Goal: Task Accomplishment & Management: Use online tool/utility

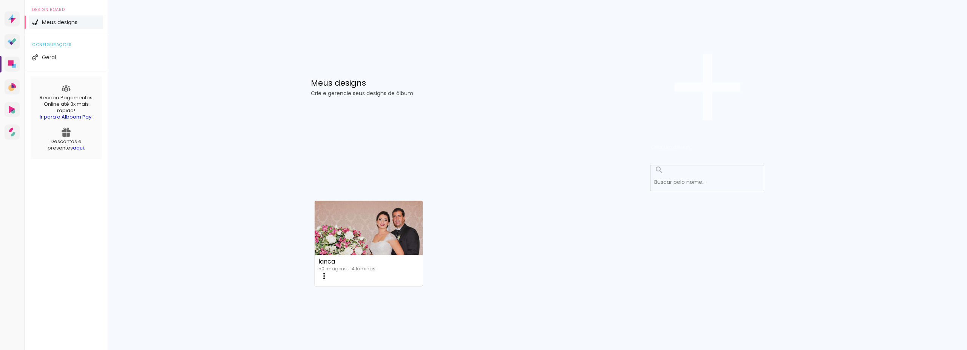
click at [719, 54] on paper-button "Criar um design" at bounding box center [707, 87] width 113 height 131
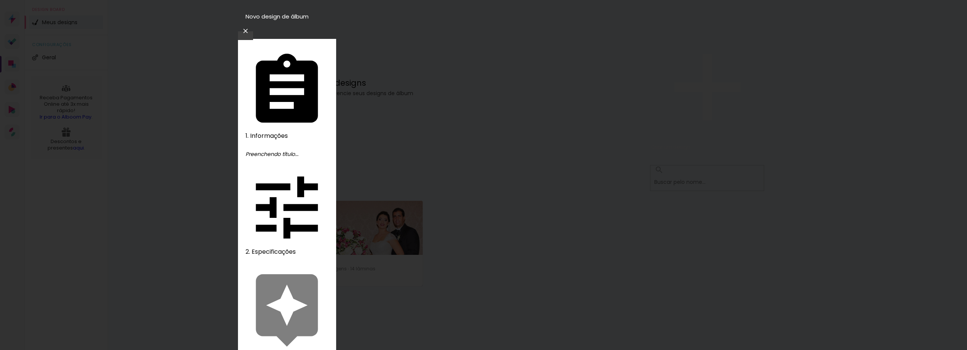
type input "[PERSON_NAME] e [PERSON_NAME]"
type paper-input "[PERSON_NAME] e [PERSON_NAME]"
click at [0, 0] on slot "Avançar" at bounding box center [0, 0] width 0 height 0
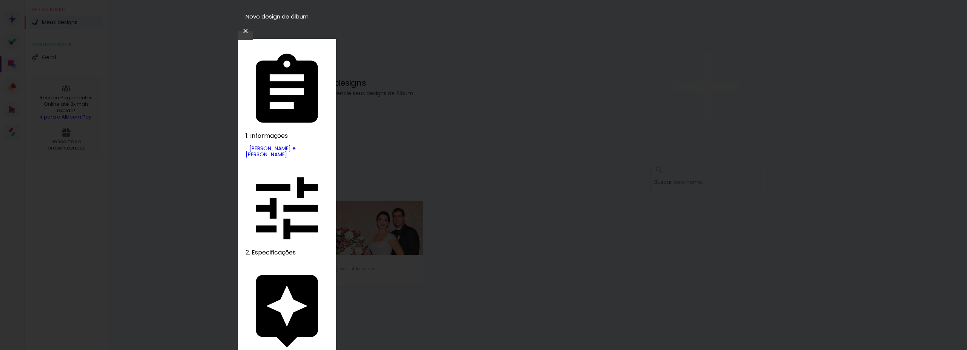
scroll to position [1648, 0]
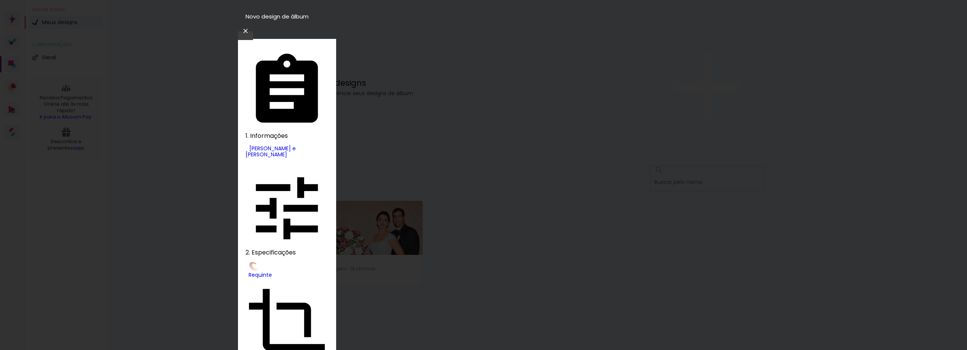
scroll to position [190, 0]
click at [0, 0] on slot "Avançar" at bounding box center [0, 0] width 0 height 0
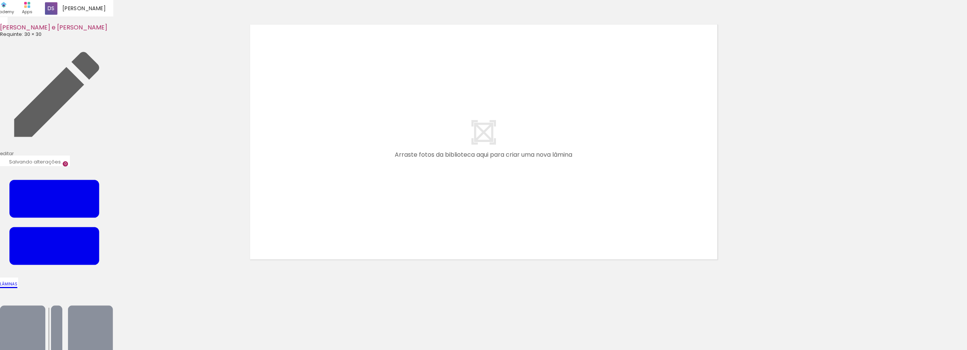
scroll to position [0, 1001]
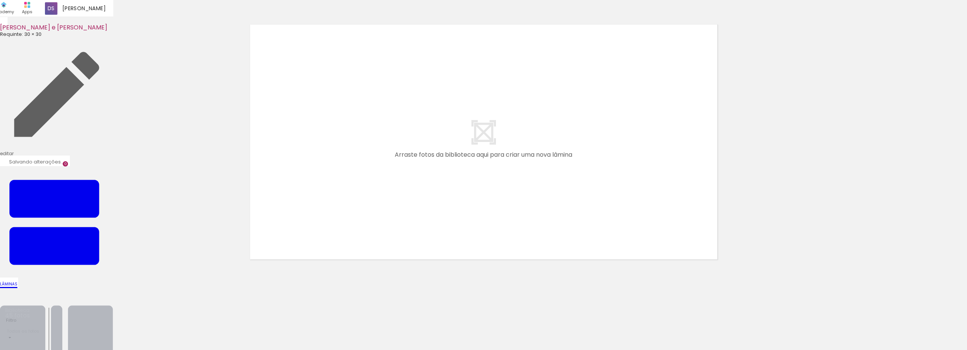
click at [113, 288] on iron-icon at bounding box center [56, 344] width 113 height 113
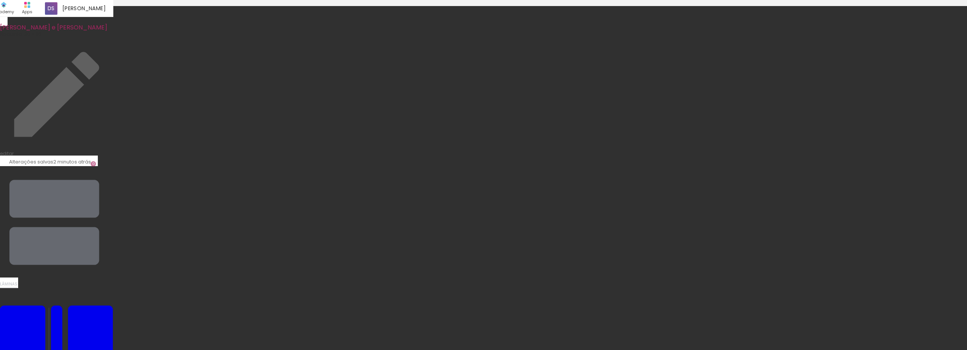
click at [17, 281] on span "Lâminas" at bounding box center [8, 284] width 17 height 6
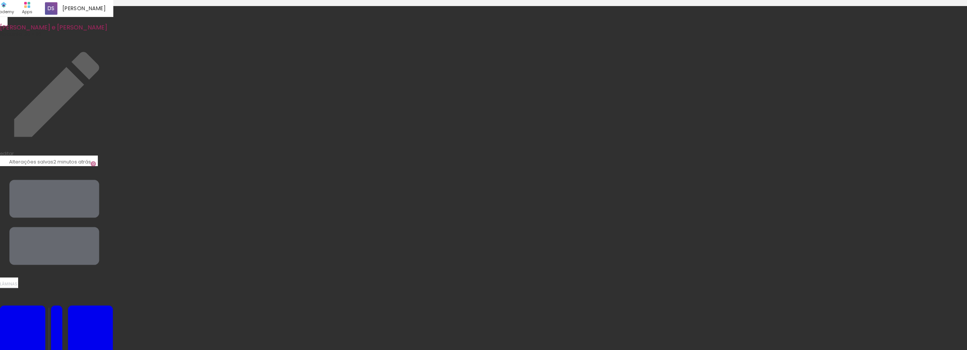
click at [17, 281] on span "Lâminas" at bounding box center [8, 284] width 17 height 6
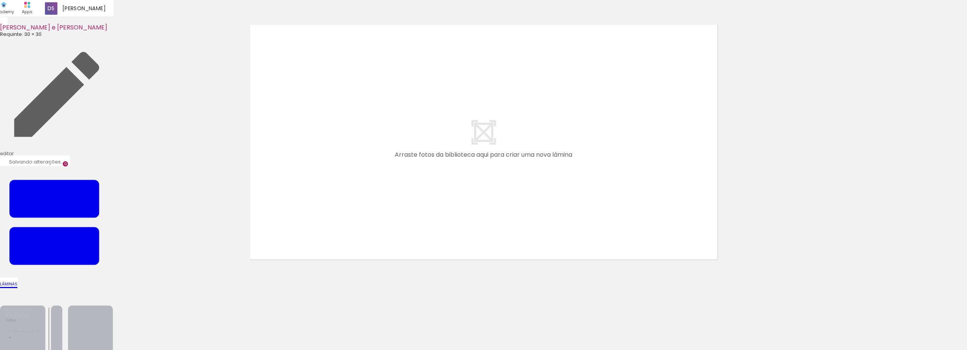
click at [113, 288] on iron-icon at bounding box center [56, 344] width 113 height 113
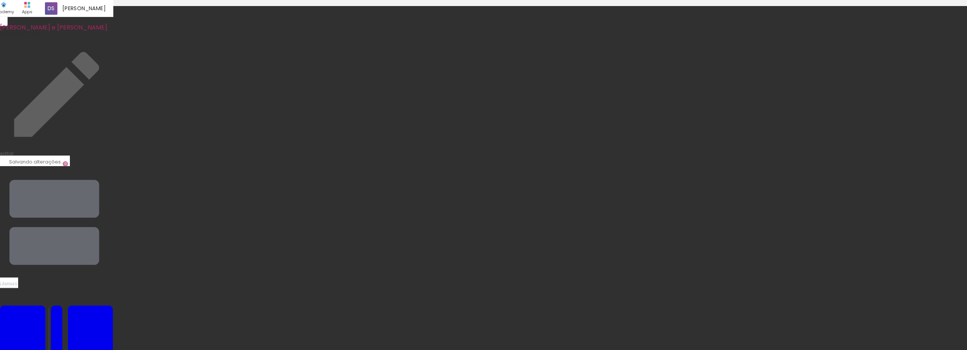
click at [113, 166] on paper-button "Lâminas 0" at bounding box center [56, 227] width 113 height 122
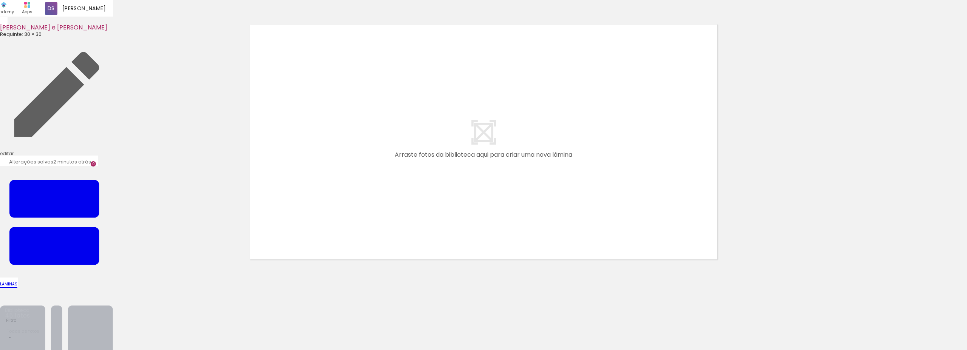
click at [113, 288] on paper-button "Capa" at bounding box center [56, 349] width 113 height 122
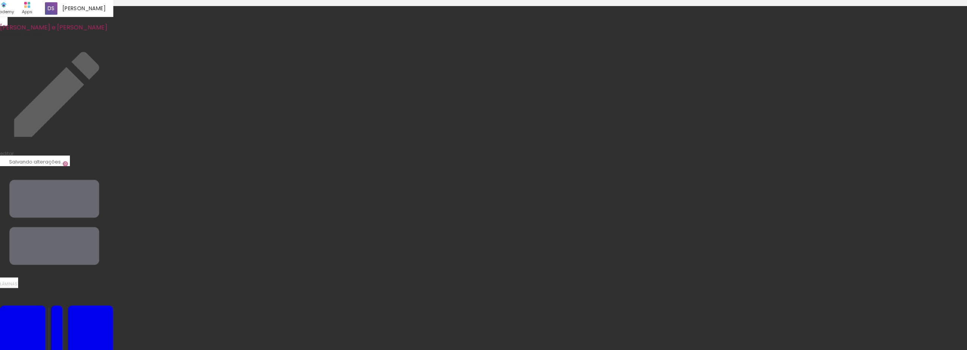
click at [113, 166] on iron-icon at bounding box center [56, 222] width 113 height 113
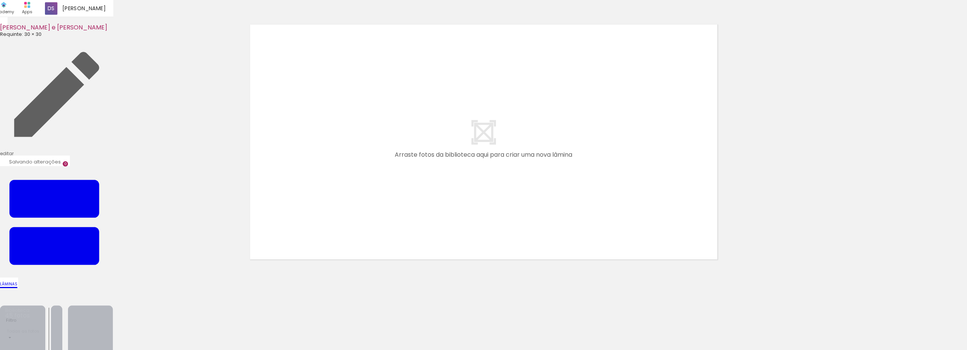
click at [113, 288] on paper-button "Capa" at bounding box center [56, 349] width 113 height 122
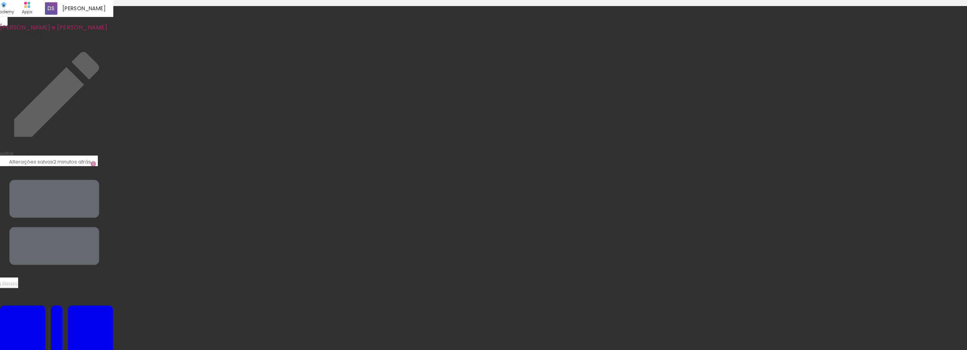
click at [113, 166] on paper-button "Lâminas 0" at bounding box center [56, 227] width 113 height 122
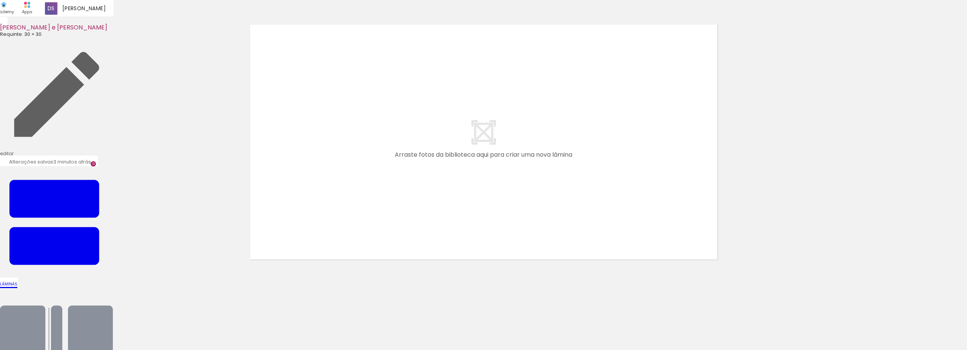
scroll to position [0, 1001]
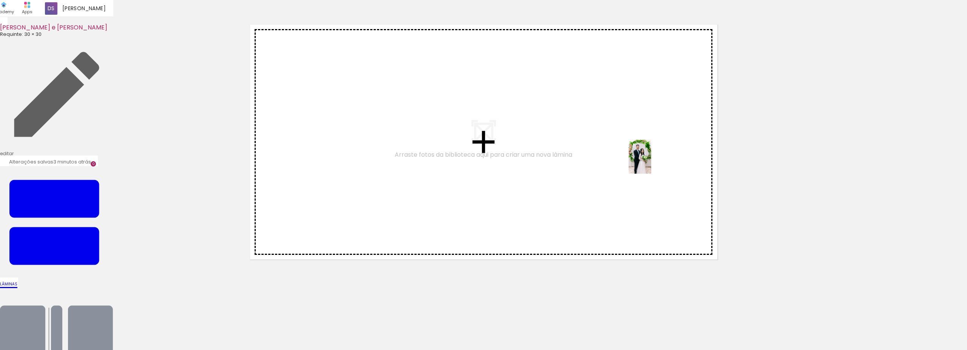
drag, startPoint x: 416, startPoint y: 328, endPoint x: 651, endPoint y: 162, distance: 287.8
click at [651, 162] on quentale-workspace at bounding box center [483, 175] width 967 height 350
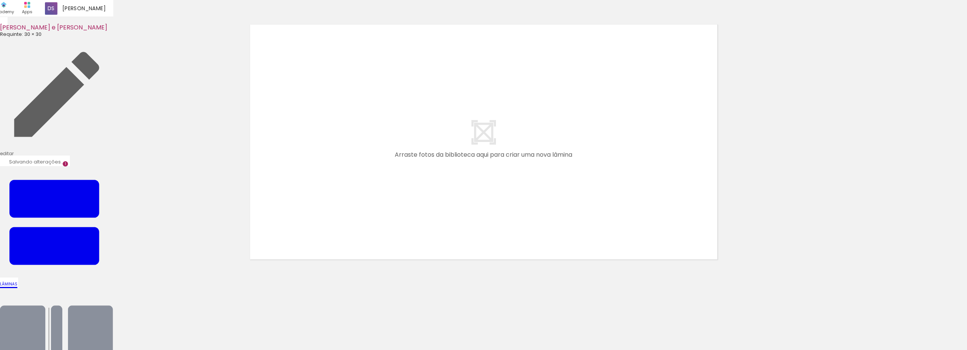
scroll to position [9, 0]
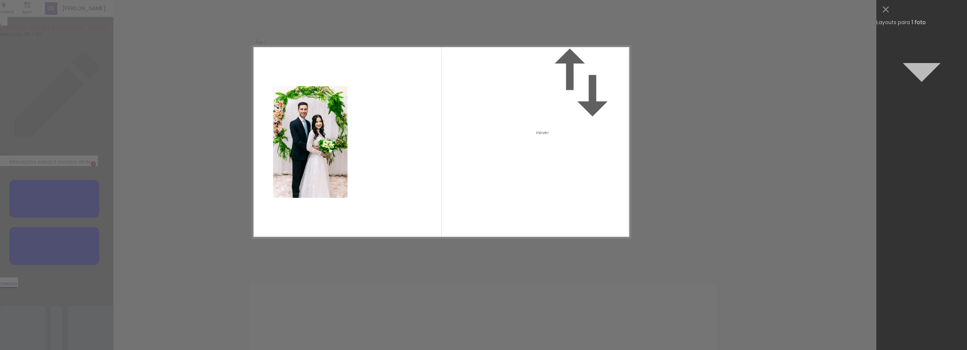
scroll to position [0, 0]
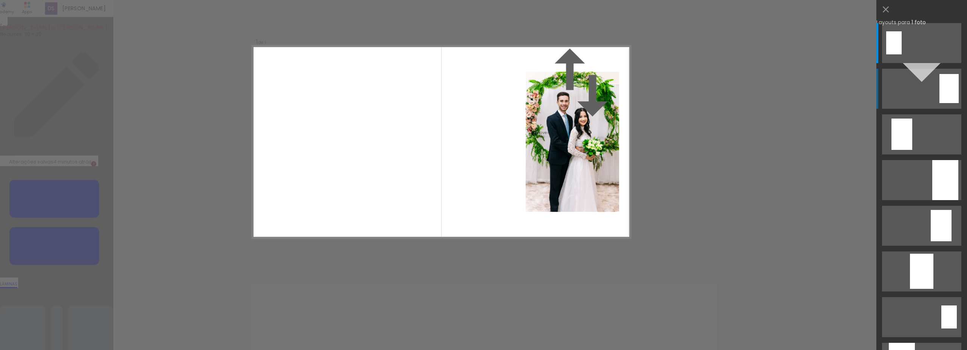
click at [942, 85] on div at bounding box center [949, 88] width 19 height 29
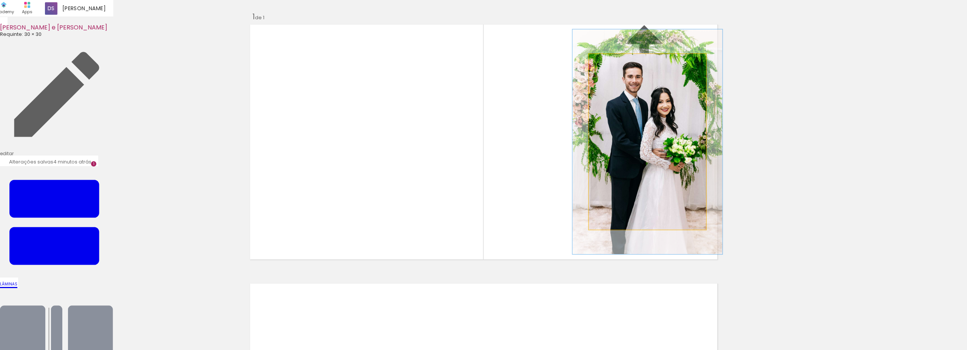
drag, startPoint x: 606, startPoint y: 90, endPoint x: 614, endPoint y: 92, distance: 7.5
click at [614, 68] on div at bounding box center [614, 62] width 12 height 12
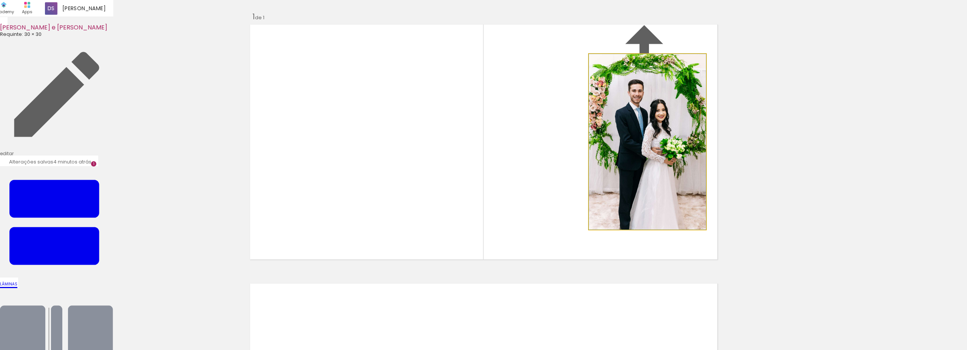
drag, startPoint x: 610, startPoint y: 92, endPoint x: 588, endPoint y: 91, distance: 22.3
type paper-slider "100"
click at [591, 68] on div at bounding box center [617, 61] width 53 height 11
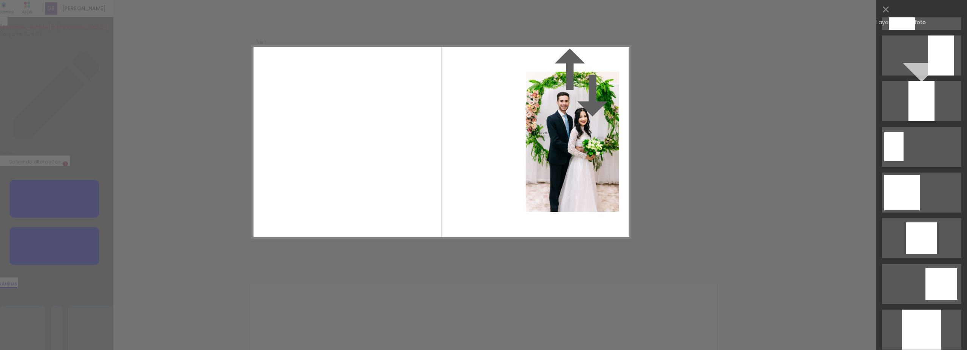
scroll to position [486, 0]
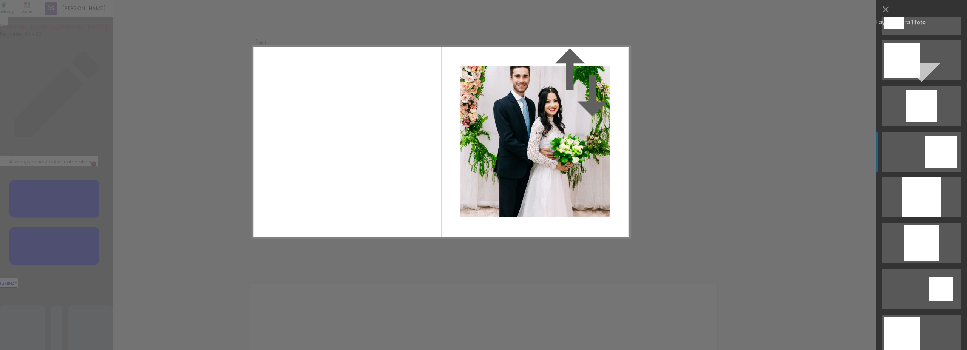
click at [942, 157] on div at bounding box center [942, 152] width 32 height 32
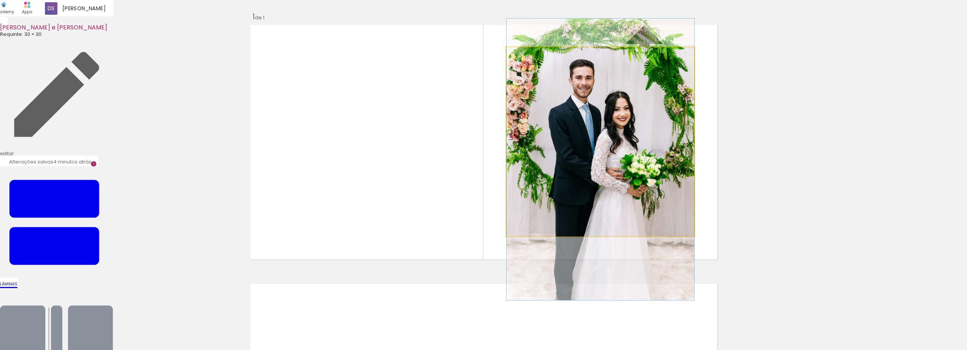
drag, startPoint x: 620, startPoint y: 138, endPoint x: 620, endPoint y: 156, distance: 17.8
click at [620, 156] on album-spread "1 de 1" at bounding box center [483, 142] width 473 height 240
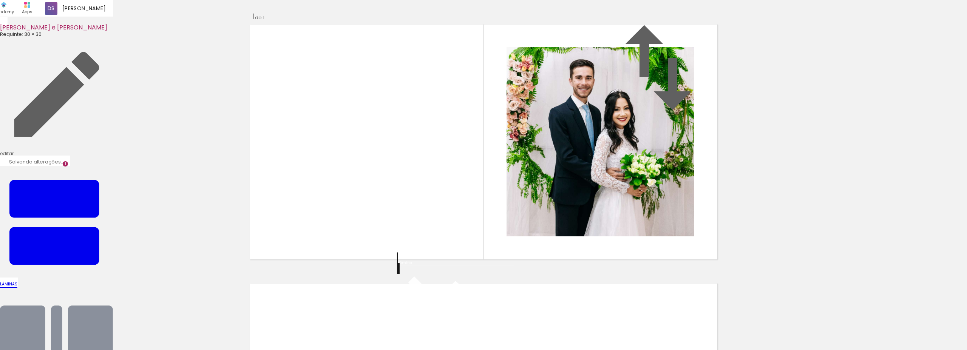
click at [821, 178] on div "Inserir lâmina 1 de 1" at bounding box center [483, 262] width 967 height 519
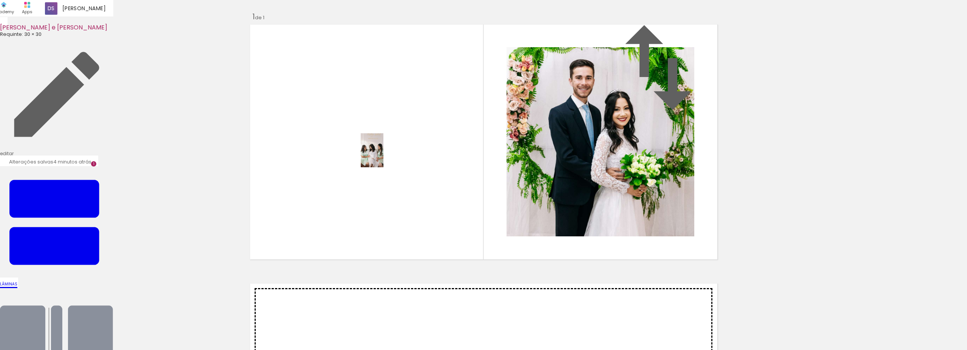
drag, startPoint x: 200, startPoint y: 254, endPoint x: 383, endPoint y: 156, distance: 208.1
click at [383, 156] on quentale-workspace at bounding box center [483, 175] width 967 height 350
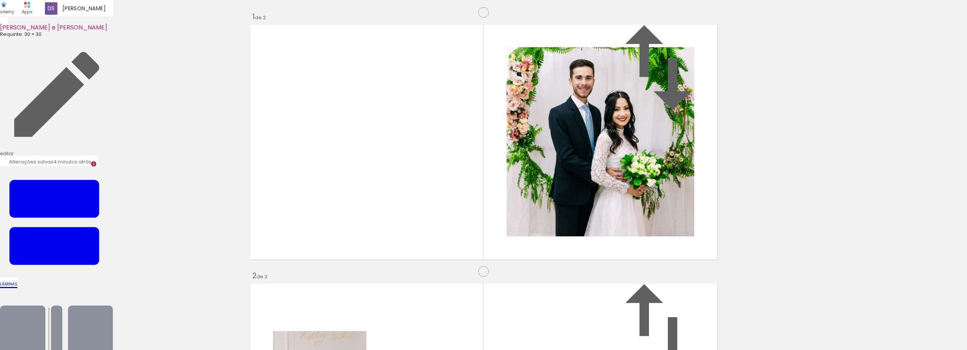
scroll to position [269, 0]
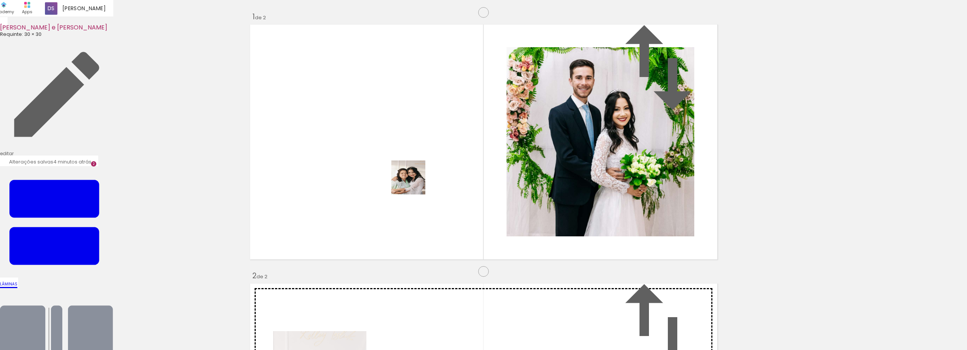
drag, startPoint x: 127, startPoint y: 332, endPoint x: 464, endPoint y: 177, distance: 371.4
click at [464, 177] on quentale-workspace at bounding box center [483, 175] width 967 height 350
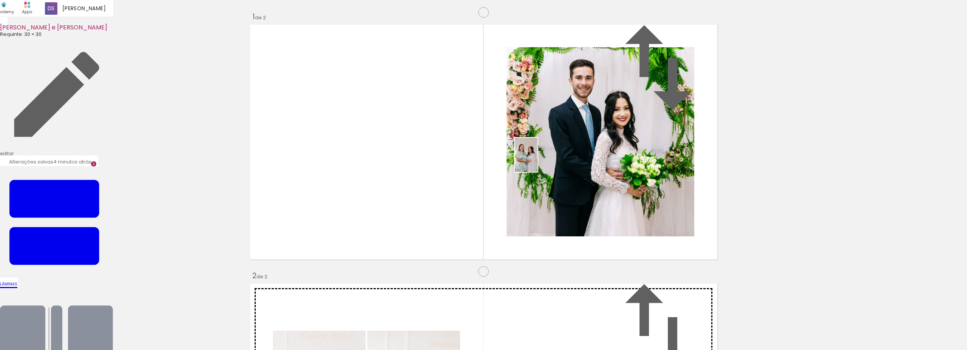
drag, startPoint x: 188, startPoint y: 305, endPoint x: 554, endPoint y: 159, distance: 393.9
click at [554, 159] on quentale-workspace at bounding box center [483, 175] width 967 height 350
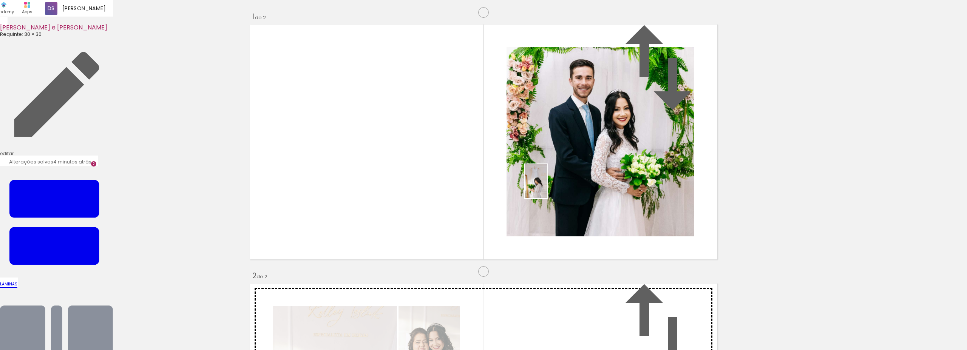
drag, startPoint x: 208, startPoint y: 325, endPoint x: 550, endPoint y: 187, distance: 368.6
click at [550, 187] on quentale-workspace at bounding box center [483, 175] width 967 height 350
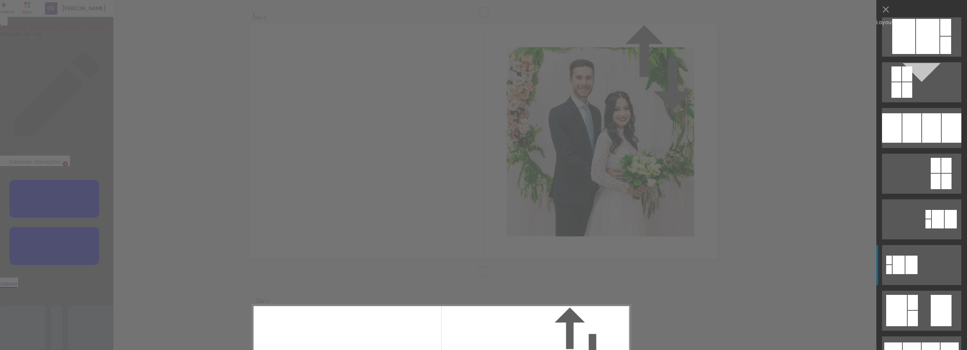
scroll to position [104, 0]
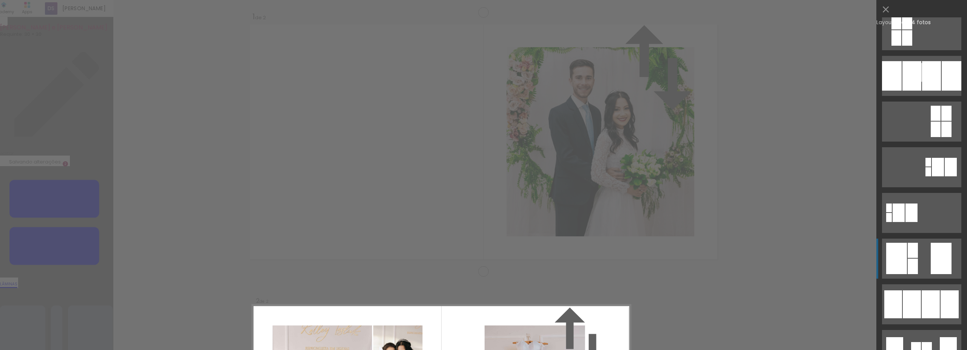
click at [931, 260] on div at bounding box center [941, 258] width 21 height 31
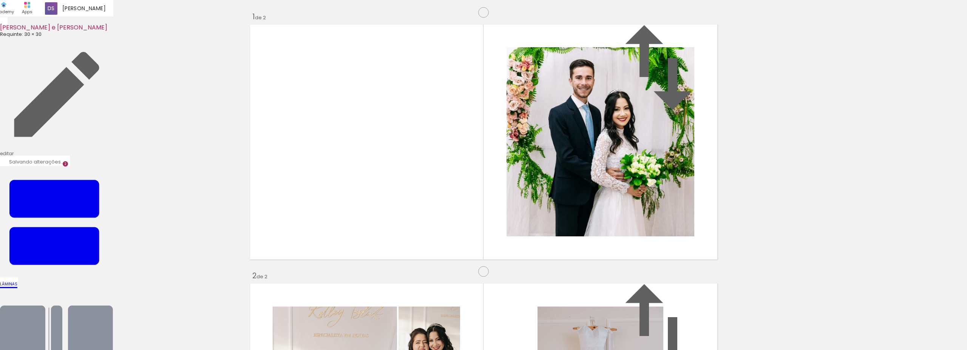
scroll to position [477, 0]
drag, startPoint x: 251, startPoint y: 324, endPoint x: 351, endPoint y: 216, distance: 147.0
click at [351, 216] on quentale-workspace at bounding box center [483, 175] width 967 height 350
drag, startPoint x: 350, startPoint y: 268, endPoint x: 441, endPoint y: 187, distance: 121.0
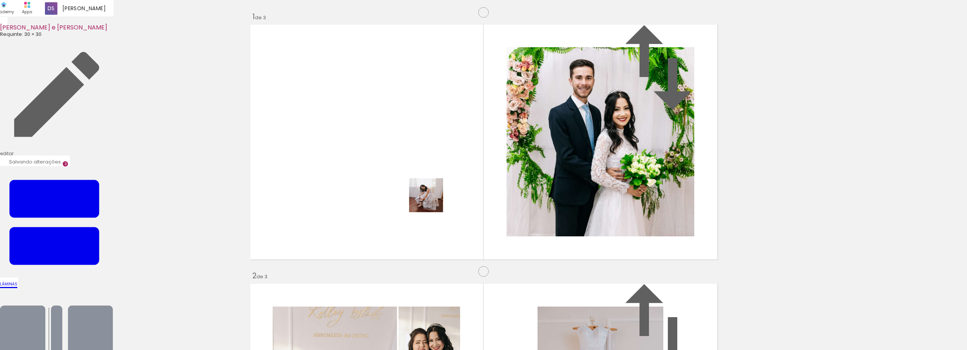
click at [441, 187] on quentale-workspace at bounding box center [483, 175] width 967 height 350
drag, startPoint x: 338, startPoint y: 324, endPoint x: 583, endPoint y: 192, distance: 277.8
click at [583, 192] on quentale-workspace at bounding box center [483, 175] width 967 height 350
drag, startPoint x: 407, startPoint y: 302, endPoint x: 603, endPoint y: 201, distance: 220.9
click at [603, 201] on quentale-workspace at bounding box center [483, 175] width 967 height 350
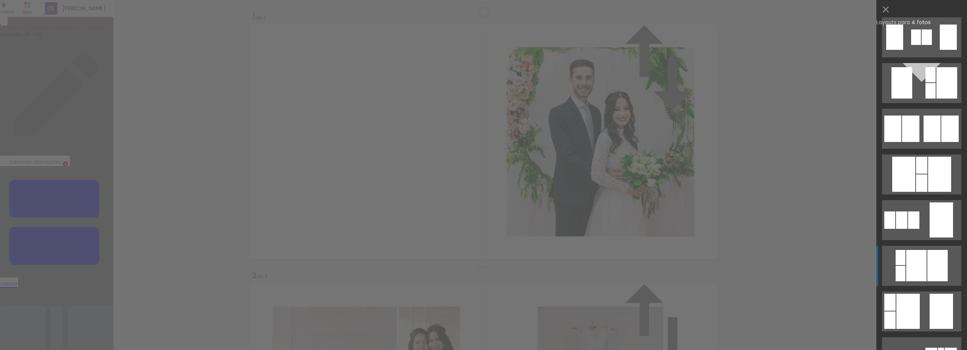
scroll to position [521, 0]
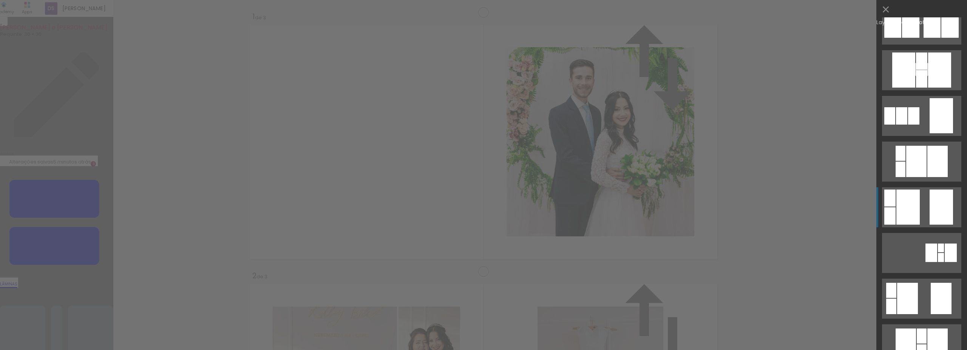
click at [923, 219] on quentale-layouter at bounding box center [921, 207] width 79 height 40
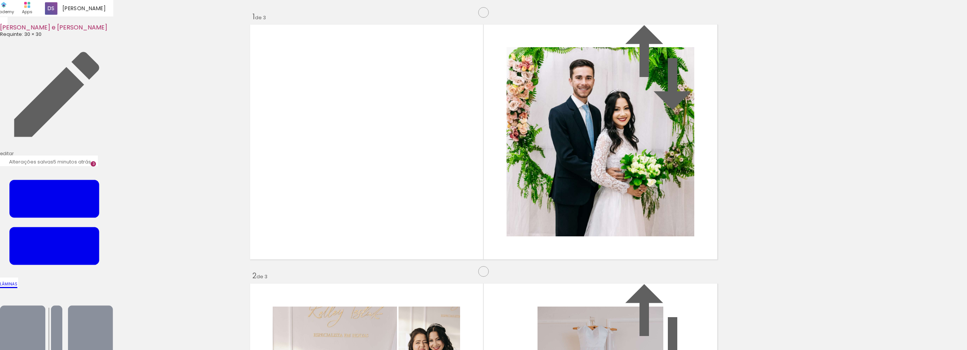
drag, startPoint x: 294, startPoint y: 103, endPoint x: 404, endPoint y: 145, distance: 117.8
click at [0, 0] on slot at bounding box center [0, 0] width 0 height 0
click at [479, 305] on span "Inserir lâmina" at bounding box center [477, 307] width 29 height 5
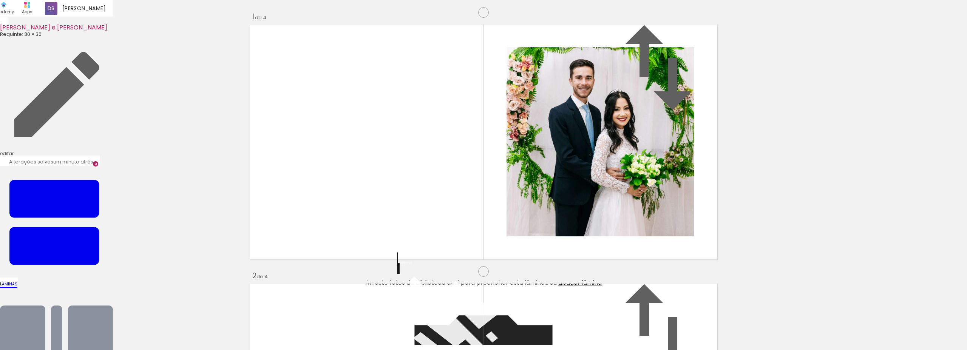
scroll to position [261, 0]
drag, startPoint x: 731, startPoint y: 332, endPoint x: 737, endPoint y: 334, distance: 6.6
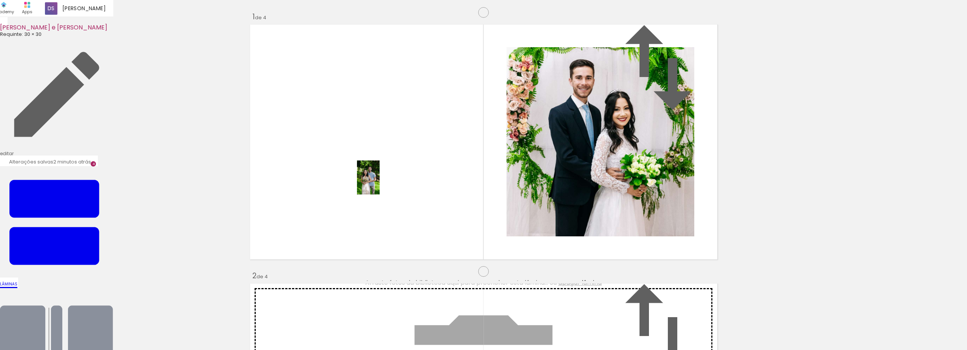
drag, startPoint x: 646, startPoint y: 337, endPoint x: 380, endPoint y: 183, distance: 307.1
click at [380, 183] on quentale-workspace at bounding box center [483, 175] width 967 height 350
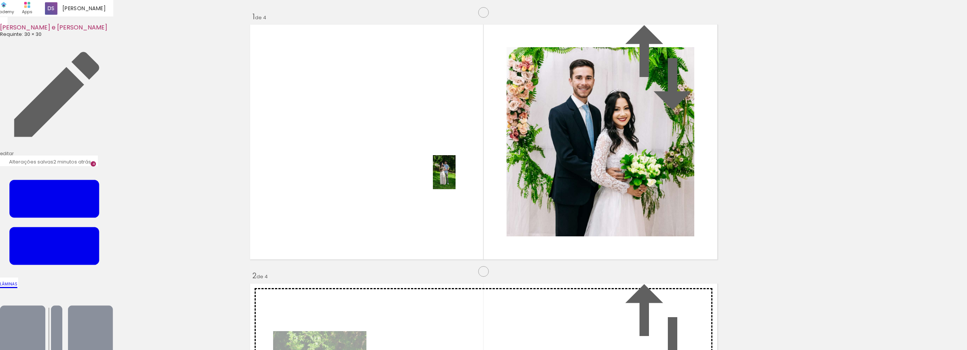
drag, startPoint x: 558, startPoint y: 240, endPoint x: 456, endPoint y: 178, distance: 119.5
click at [456, 178] on quentale-workspace at bounding box center [483, 175] width 967 height 350
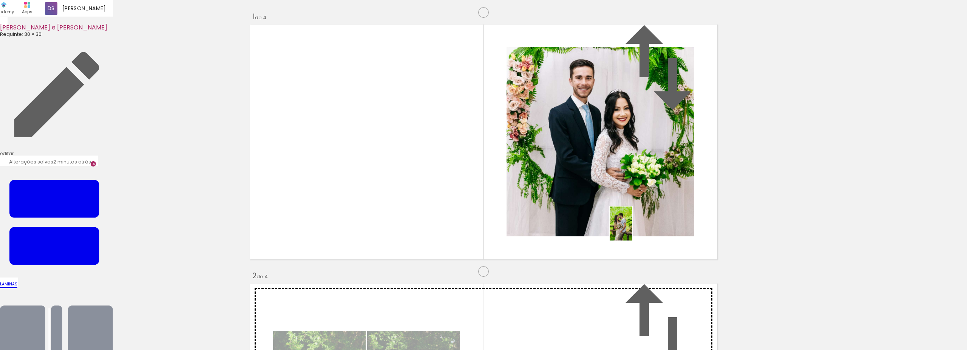
drag, startPoint x: 742, startPoint y: 292, endPoint x: 625, endPoint y: 222, distance: 136.5
click at [625, 222] on quentale-workspace at bounding box center [483, 175] width 967 height 350
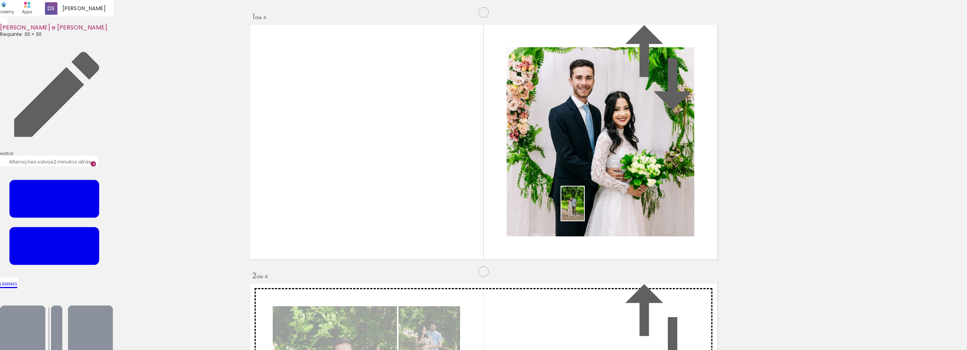
drag, startPoint x: 767, startPoint y: 331, endPoint x: 584, endPoint y: 209, distance: 219.6
click at [584, 209] on quentale-workspace at bounding box center [483, 175] width 967 height 350
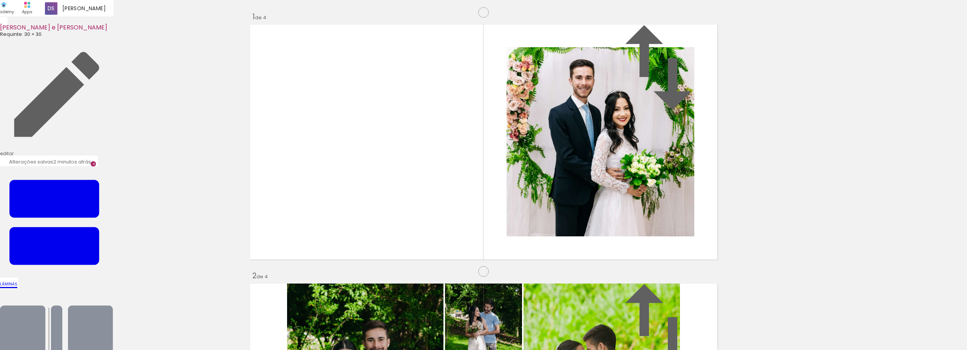
scroll to position [365, 0]
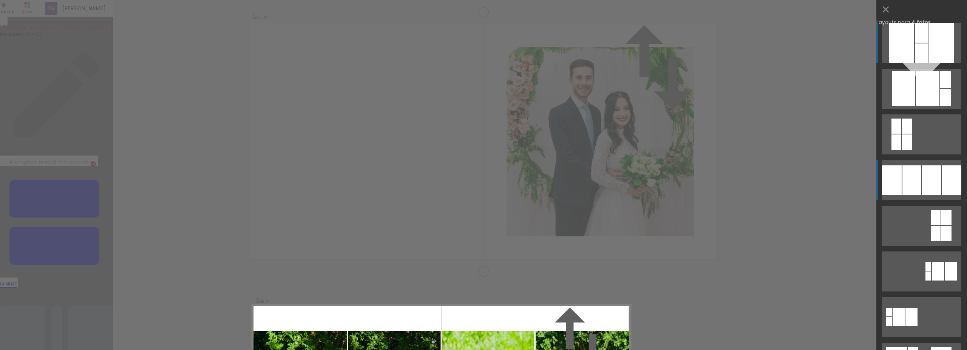
scroll to position [269, 0]
click at [942, 182] on div at bounding box center [952, 179] width 20 height 29
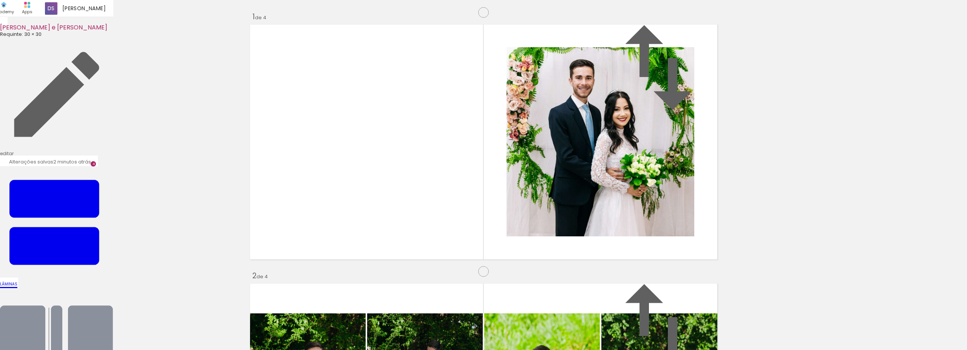
scroll to position [373, 0]
drag, startPoint x: 853, startPoint y: 322, endPoint x: 398, endPoint y: 247, distance: 461.1
click at [398, 247] on quentale-workspace at bounding box center [483, 175] width 967 height 350
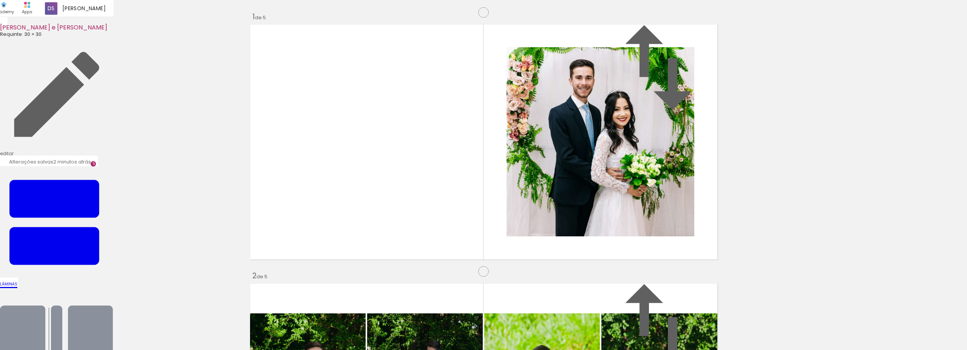
scroll to position [477, 0]
drag, startPoint x: 896, startPoint y: 324, endPoint x: 504, endPoint y: 209, distance: 408.3
click at [504, 209] on quentale-workspace at bounding box center [483, 175] width 967 height 350
drag, startPoint x: 947, startPoint y: 335, endPoint x: 569, endPoint y: 221, distance: 394.9
click at [569, 221] on quentale-workspace at bounding box center [483, 175] width 967 height 350
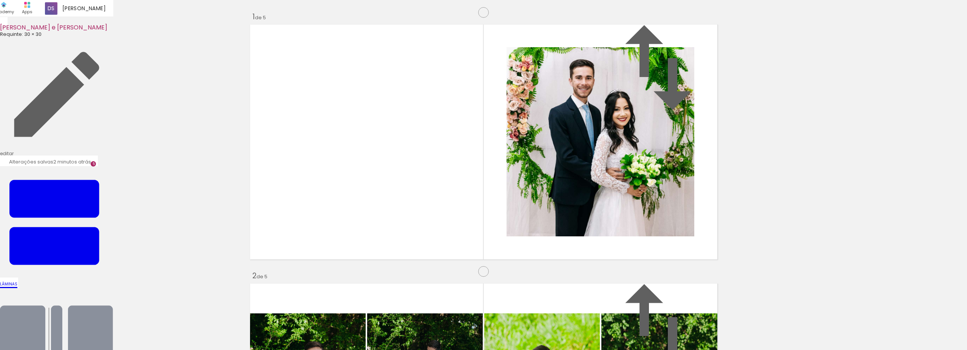
scroll to position [529, 0]
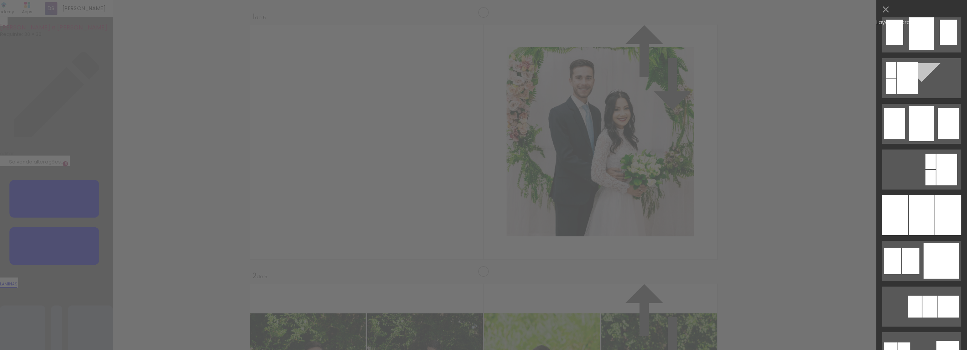
scroll to position [574, 0]
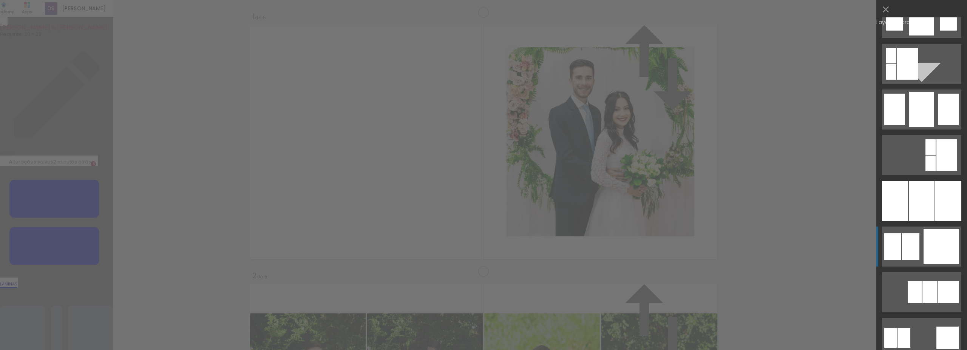
click at [924, 243] on div at bounding box center [942, 247] width 36 height 36
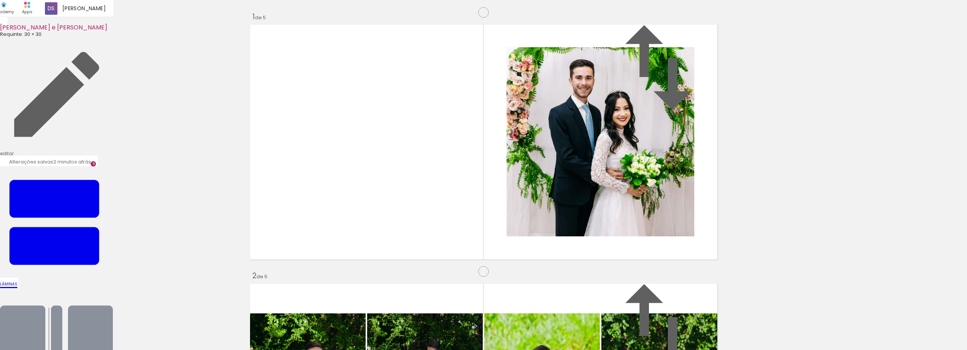
drag, startPoint x: 423, startPoint y: 142, endPoint x: 420, endPoint y: 155, distance: 13.6
drag, startPoint x: 335, startPoint y: 155, endPoint x: 622, endPoint y: 152, distance: 286.8
click at [0, 0] on slot at bounding box center [0, 0] width 0 height 0
drag, startPoint x: 605, startPoint y: 131, endPoint x: 603, endPoint y: 182, distance: 51.1
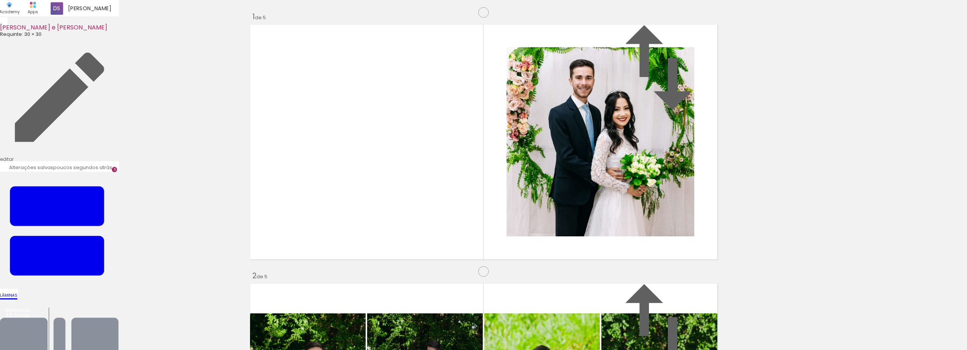
scroll to position [0, 0]
drag, startPoint x: 418, startPoint y: 325, endPoint x: 366, endPoint y: 189, distance: 145.5
click at [366, 189] on quentale-workspace at bounding box center [483, 175] width 967 height 350
drag, startPoint x: 462, startPoint y: 313, endPoint x: 421, endPoint y: 187, distance: 132.7
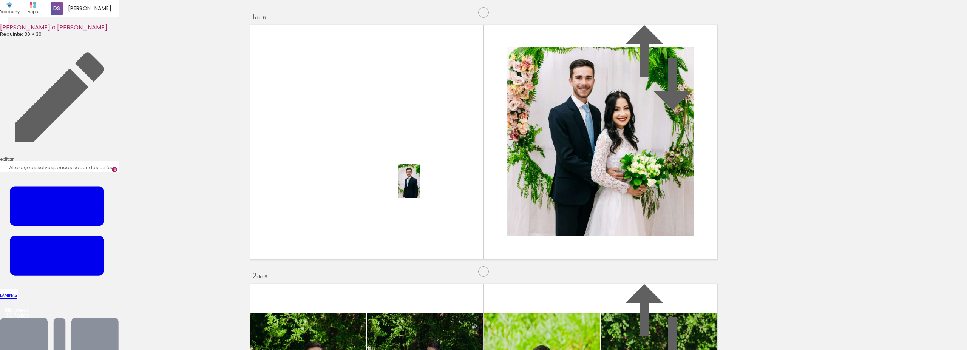
click at [421, 187] on quentale-workspace at bounding box center [483, 175] width 967 height 350
drag, startPoint x: 462, startPoint y: 325, endPoint x: 542, endPoint y: 227, distance: 127.3
click at [542, 227] on quentale-workspace at bounding box center [483, 175] width 967 height 350
drag, startPoint x: 510, startPoint y: 327, endPoint x: 587, endPoint y: 207, distance: 142.6
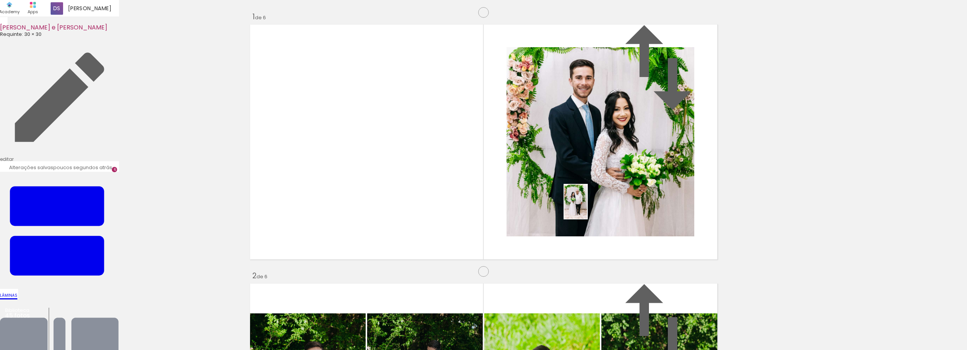
click at [587, 207] on quentale-workspace at bounding box center [483, 175] width 967 height 350
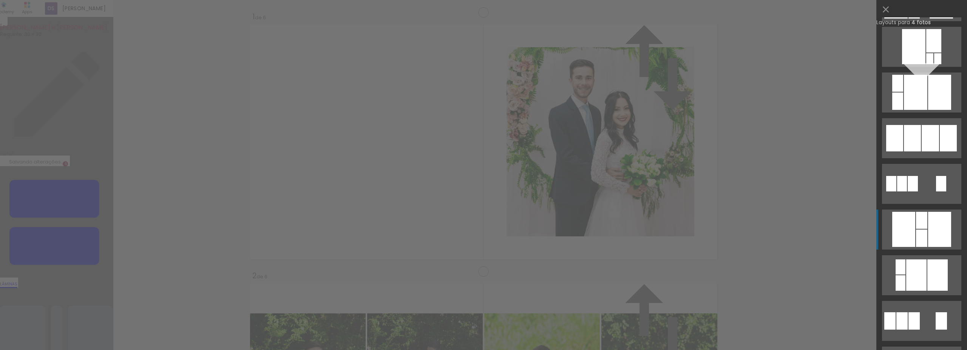
scroll to position [1095, 0]
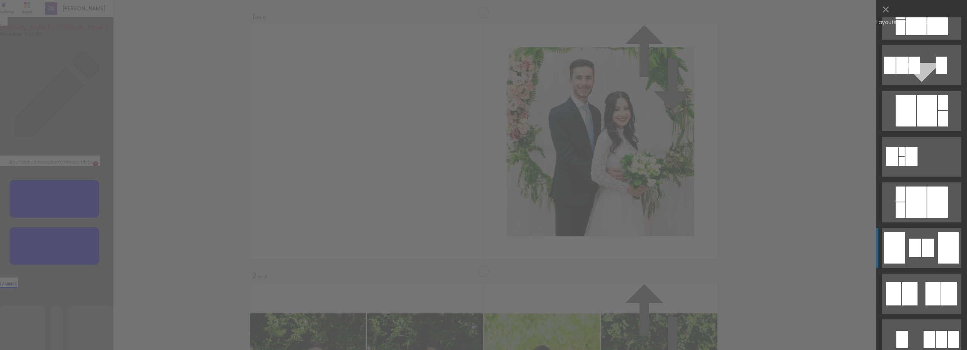
scroll to position [1356, 0]
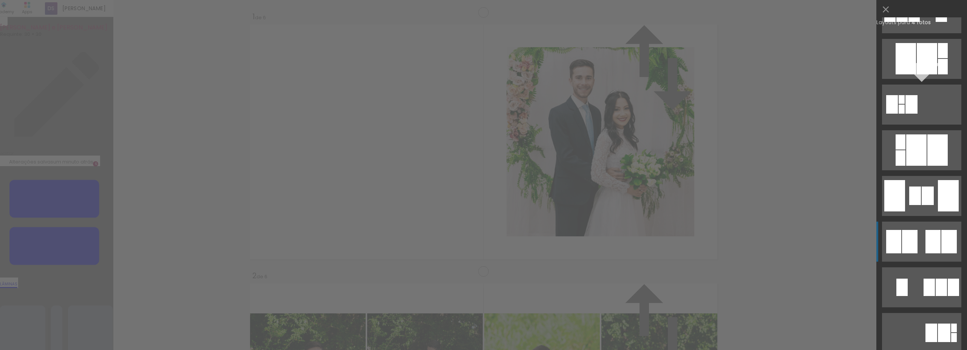
click at [926, 240] on div at bounding box center [933, 241] width 15 height 23
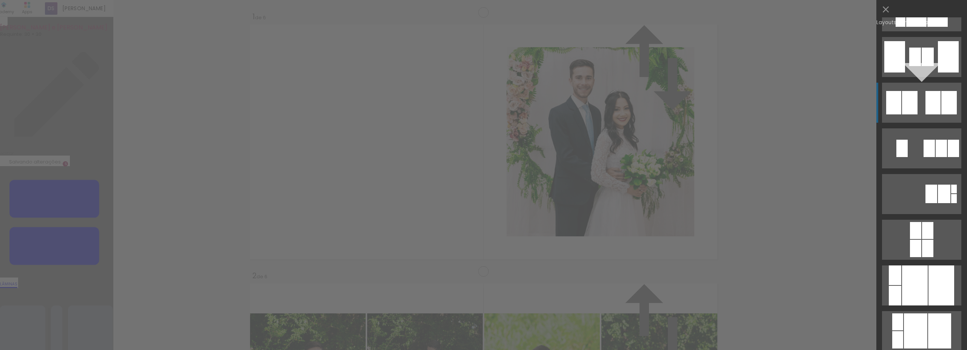
scroll to position [1390, 0]
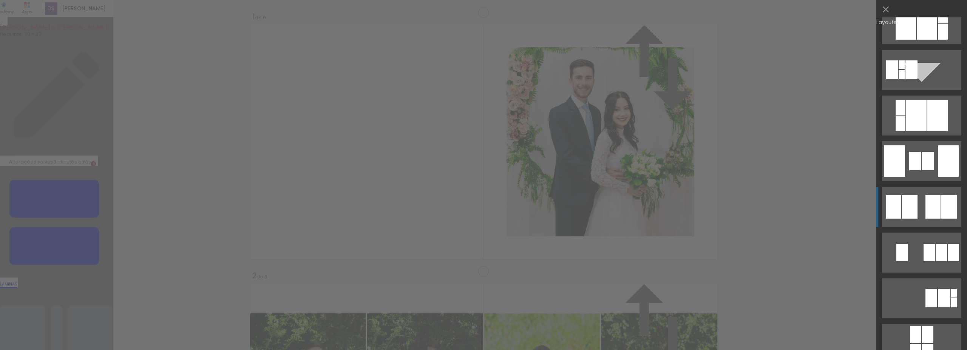
click at [930, 210] on div at bounding box center [933, 206] width 15 height 23
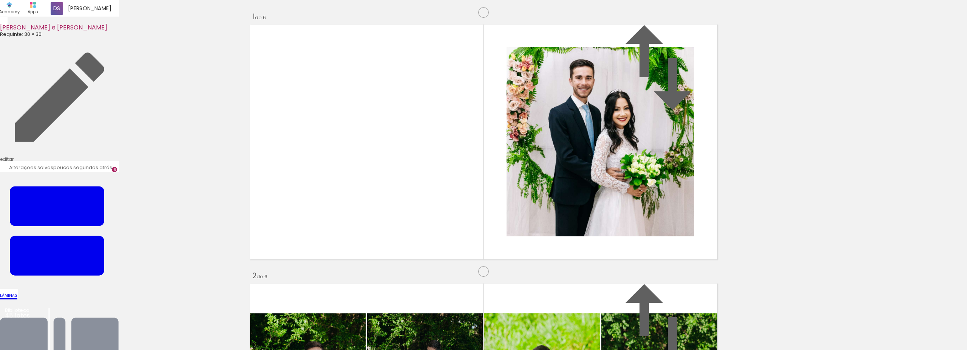
scroll to position [1566, 0]
drag, startPoint x: 595, startPoint y: 326, endPoint x: 385, endPoint y: 183, distance: 254.3
click at [385, 183] on quentale-workspace at bounding box center [483, 175] width 967 height 350
drag, startPoint x: 631, startPoint y: 314, endPoint x: 596, endPoint y: 183, distance: 135.3
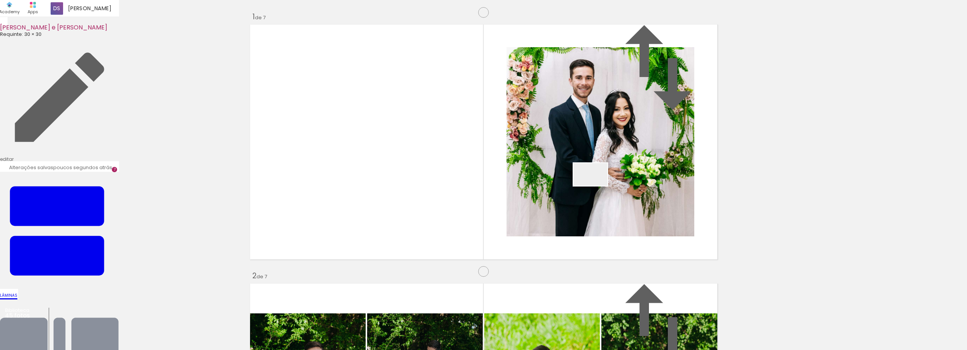
click at [596, 183] on quentale-workspace at bounding box center [483, 175] width 967 height 350
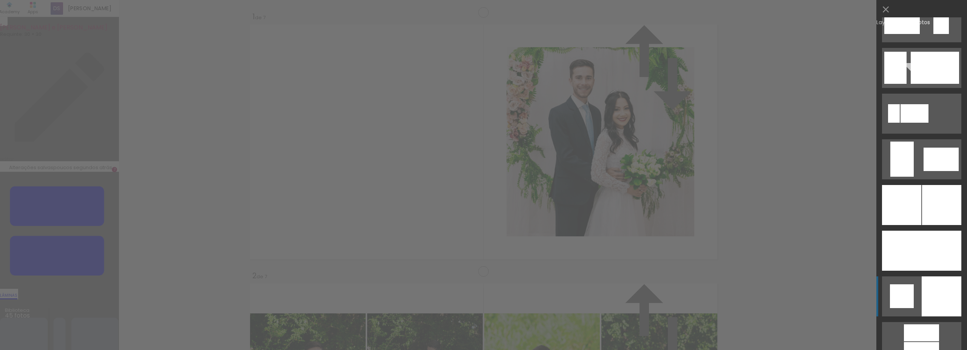
scroll to position [1921, 0]
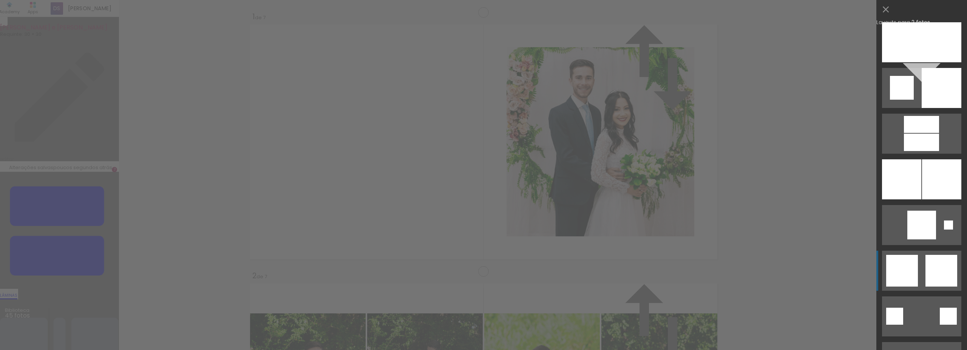
click at [920, 277] on quentale-layouter at bounding box center [921, 271] width 79 height 40
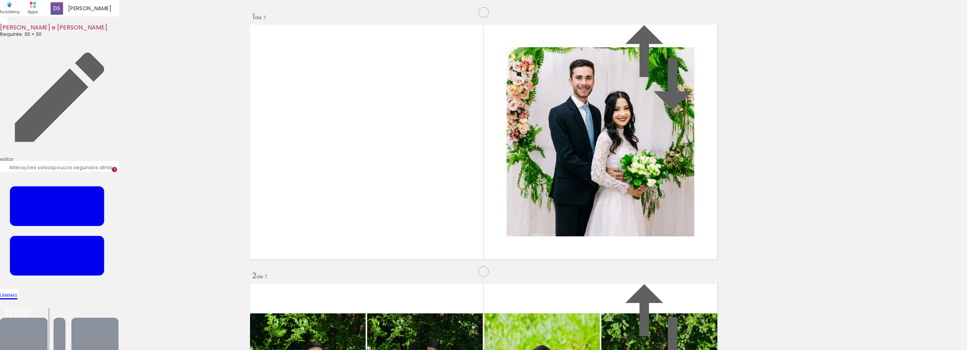
scroll to position [1773, 0]
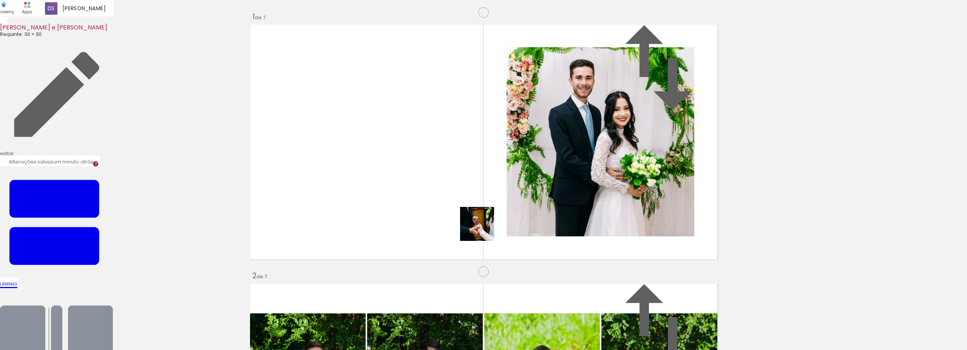
drag, startPoint x: 680, startPoint y: 325, endPoint x: 483, endPoint y: 230, distance: 219.3
click at [483, 230] on quentale-workspace at bounding box center [483, 175] width 967 height 350
drag, startPoint x: 723, startPoint y: 325, endPoint x: 587, endPoint y: 203, distance: 182.5
click at [587, 203] on quentale-workspace at bounding box center [483, 175] width 967 height 350
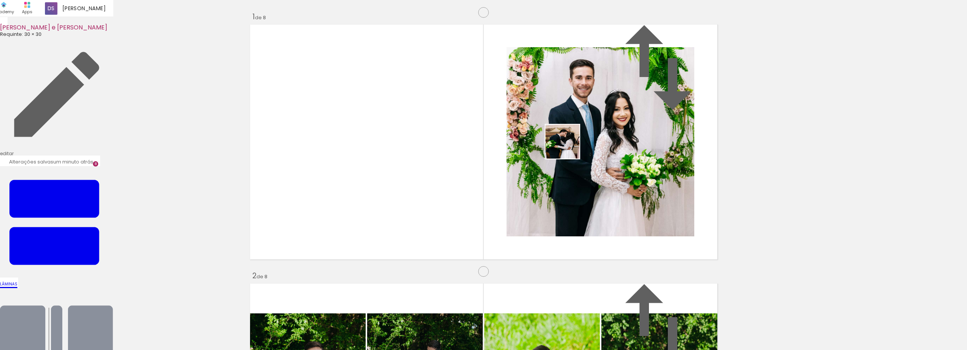
drag, startPoint x: 758, startPoint y: 329, endPoint x: 568, endPoint y: 147, distance: 262.4
click at [568, 147] on quentale-workspace at bounding box center [483, 175] width 967 height 350
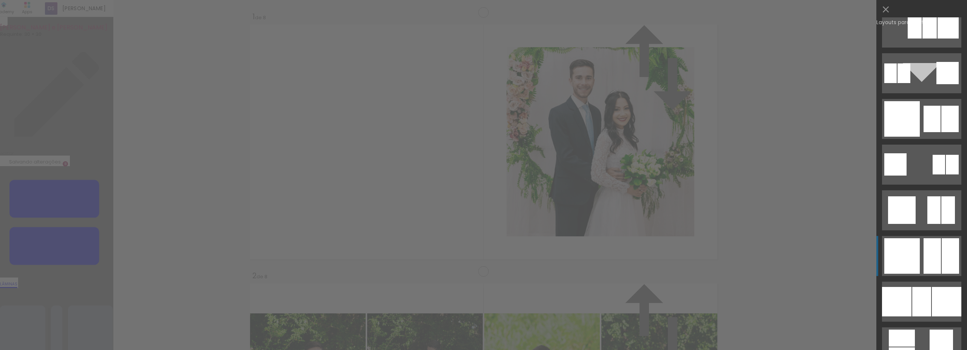
scroll to position [2033, 0]
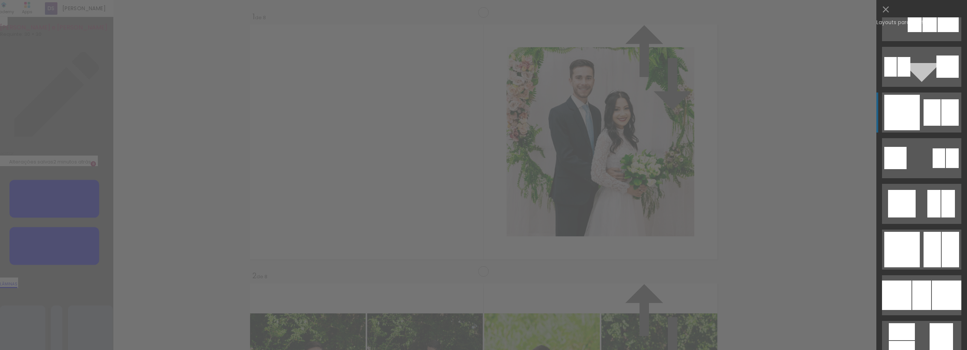
click at [928, 101] on div at bounding box center [932, 112] width 17 height 26
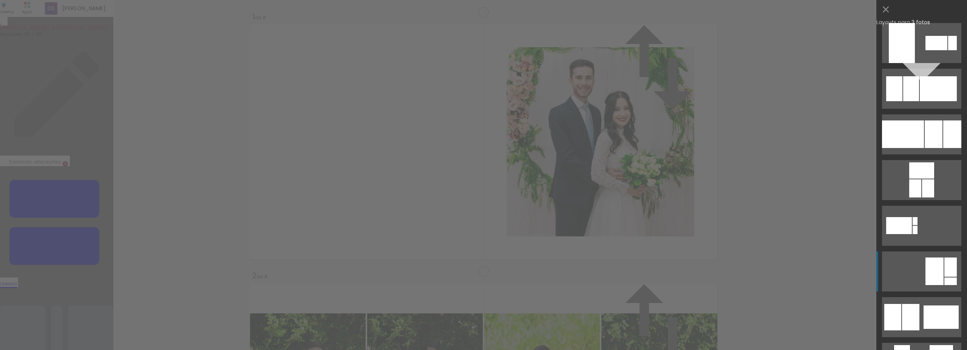
scroll to position [156, 0]
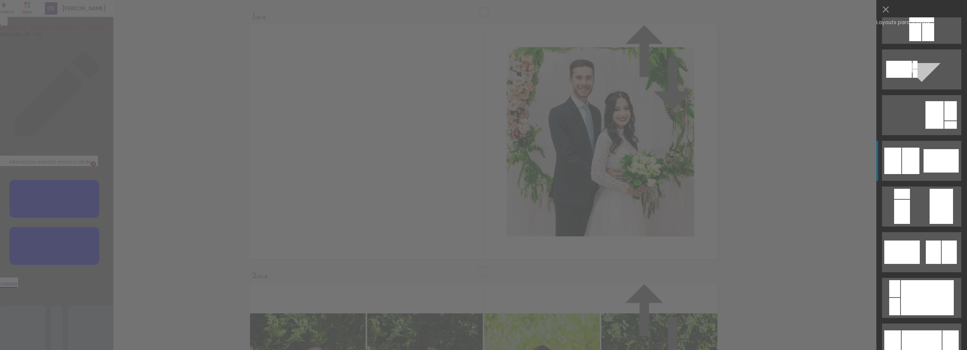
click at [924, 157] on div at bounding box center [941, 160] width 35 height 23
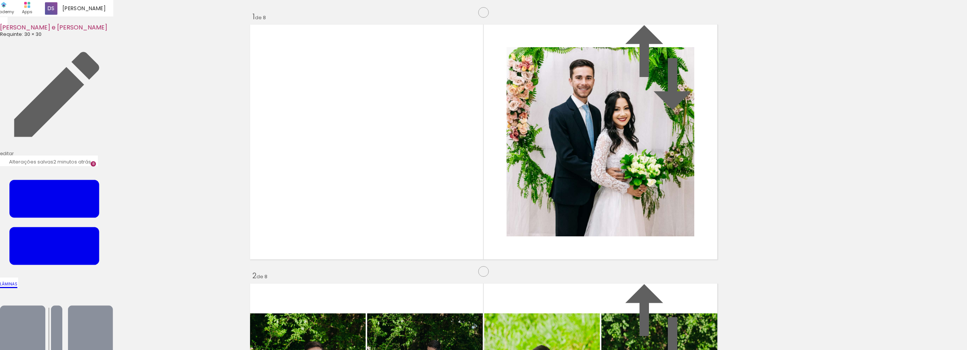
drag, startPoint x: 426, startPoint y: 168, endPoint x: 632, endPoint y: 173, distance: 206.0
click at [0, 0] on slot at bounding box center [0, 0] width 0 height 0
drag, startPoint x: 631, startPoint y: 156, endPoint x: 629, endPoint y: 199, distance: 43.9
drag, startPoint x: 608, startPoint y: 183, endPoint x: 419, endPoint y: 169, distance: 189.0
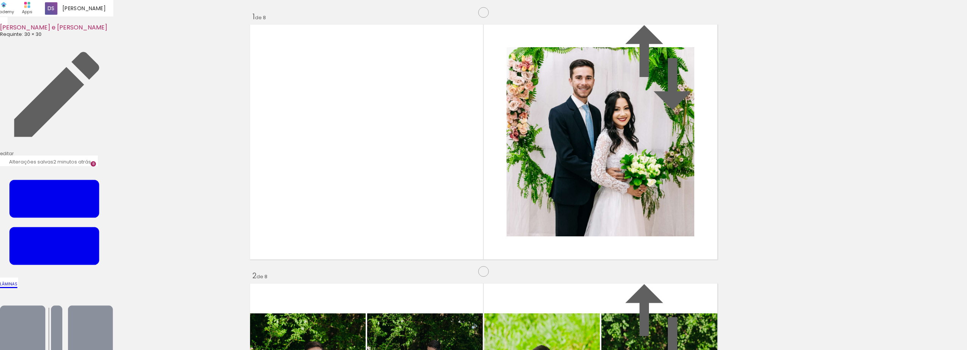
click at [0, 0] on slot at bounding box center [0, 0] width 0 height 0
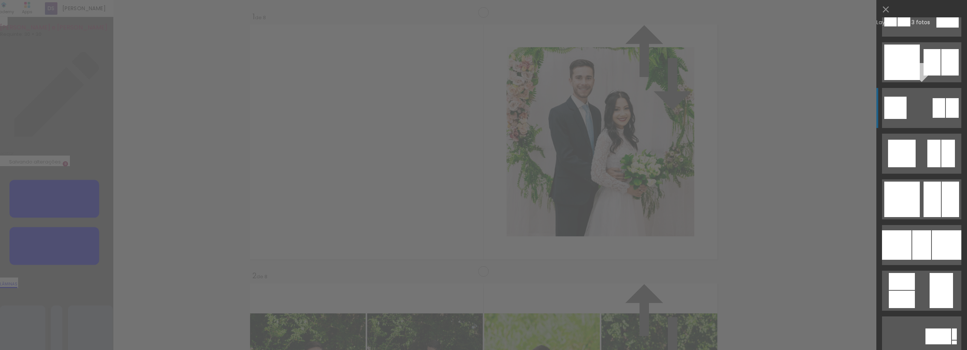
scroll to position [2154, 0]
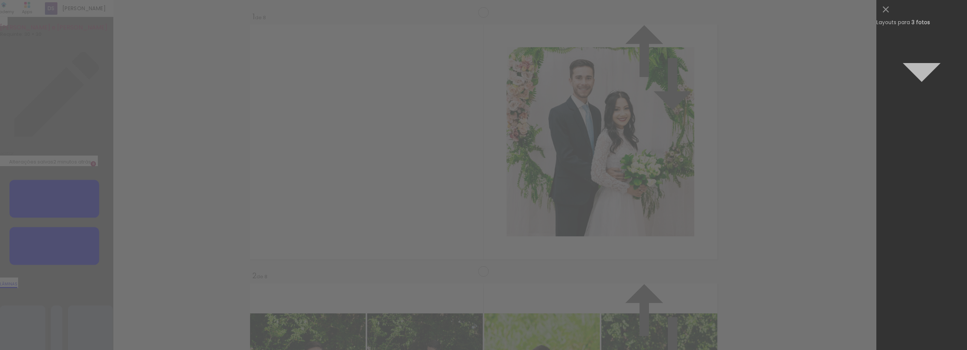
scroll to position [0, 37]
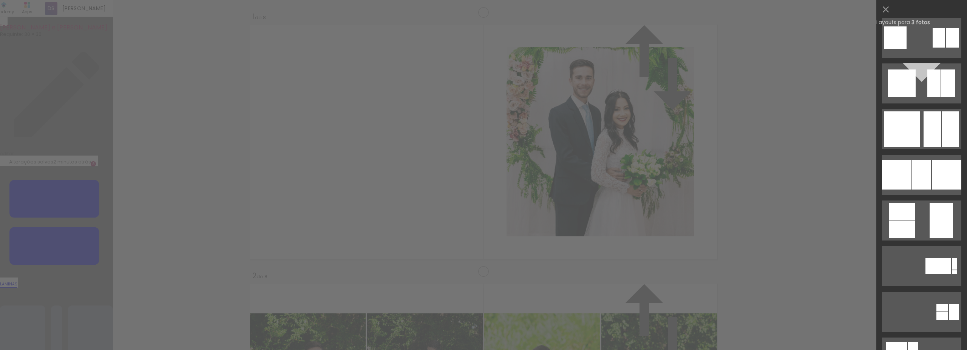
click at [924, 128] on div at bounding box center [932, 129] width 17 height 36
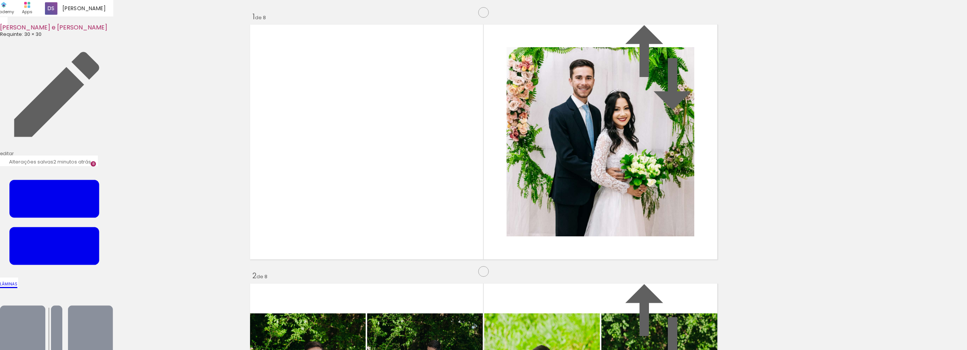
drag, startPoint x: 451, startPoint y: 140, endPoint x: 376, endPoint y: 139, distance: 75.2
click at [0, 0] on slot at bounding box center [0, 0] width 0 height 0
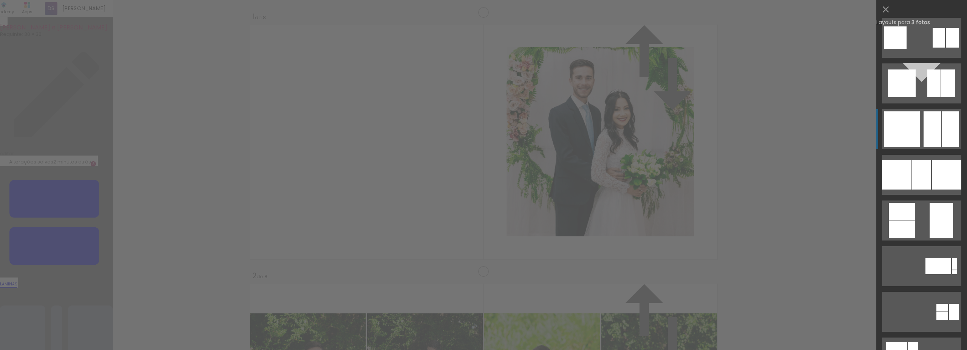
scroll to position [2240, 0]
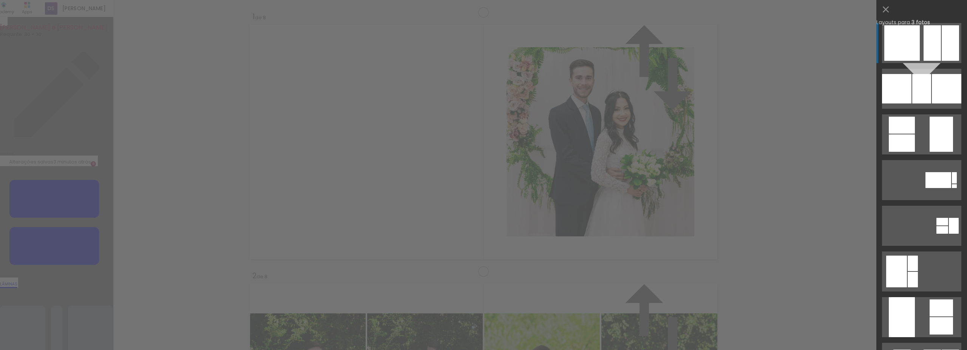
click at [924, 49] on div at bounding box center [932, 43] width 17 height 36
drag, startPoint x: 581, startPoint y: 161, endPoint x: 320, endPoint y: 142, distance: 262.1
click at [0, 0] on slot at bounding box center [0, 0] width 0 height 0
drag, startPoint x: 573, startPoint y: 164, endPoint x: 349, endPoint y: 154, distance: 223.9
click at [0, 0] on slot at bounding box center [0, 0] width 0 height 0
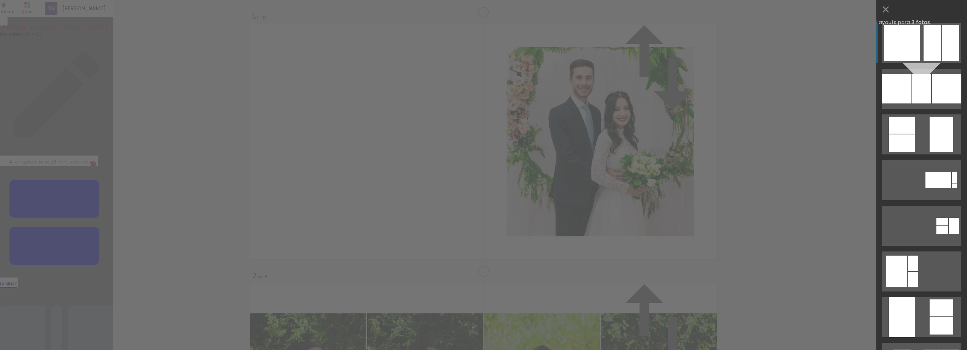
drag, startPoint x: 591, startPoint y: 148, endPoint x: 289, endPoint y: 140, distance: 302.4
click at [0, 0] on slot at bounding box center [0, 0] width 0 height 0
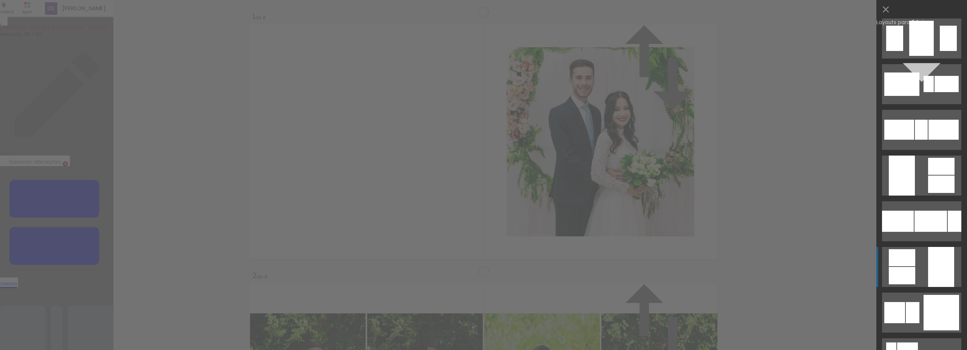
scroll to position [3909, 0]
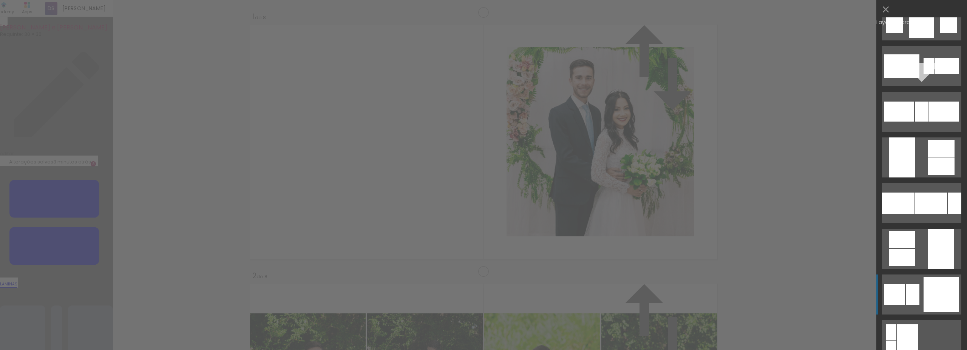
click at [917, 302] on quentale-layouter at bounding box center [921, 295] width 79 height 40
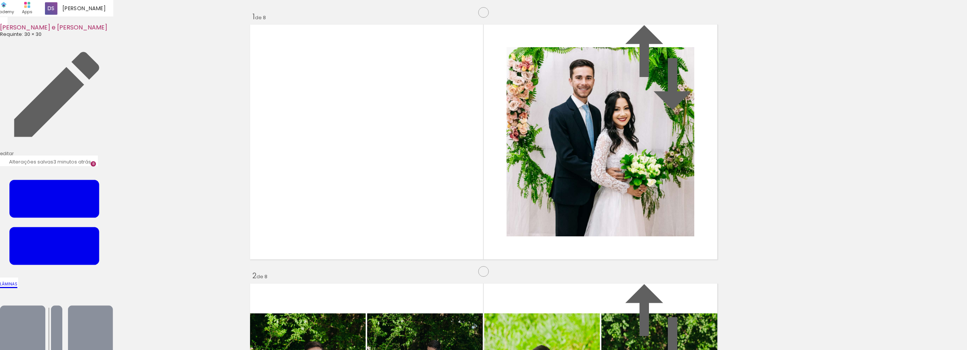
drag, startPoint x: 629, startPoint y: 122, endPoint x: 630, endPoint y: 138, distance: 15.9
drag, startPoint x: 581, startPoint y: 324, endPoint x: 410, endPoint y: 156, distance: 239.4
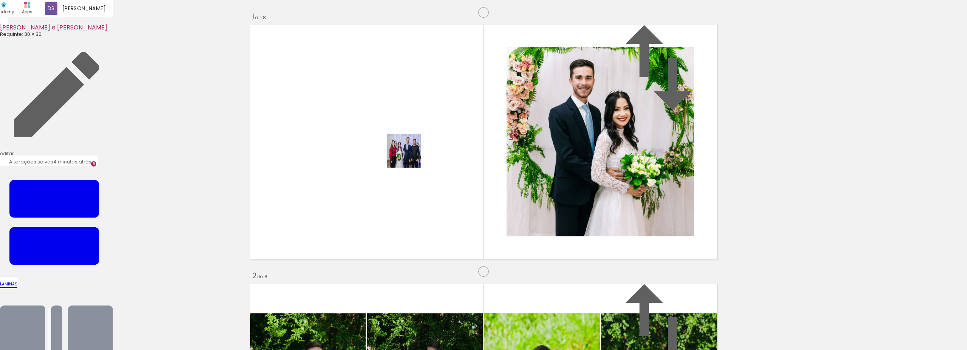
click at [410, 156] on quentale-workspace at bounding box center [483, 175] width 967 height 350
drag, startPoint x: 603, startPoint y: 315, endPoint x: 551, endPoint y: 167, distance: 157.6
click at [551, 167] on quentale-workspace at bounding box center [483, 175] width 967 height 350
drag, startPoint x: 628, startPoint y: 284, endPoint x: 558, endPoint y: 164, distance: 138.9
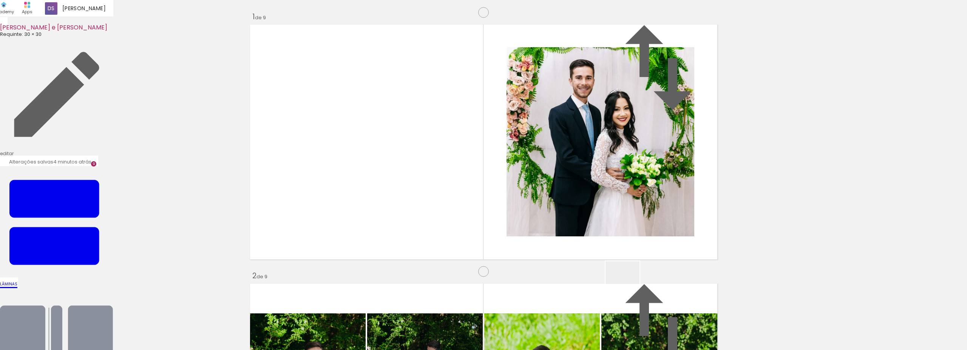
click at [558, 164] on quentale-workspace at bounding box center [483, 175] width 967 height 350
drag, startPoint x: 592, startPoint y: 228, endPoint x: 530, endPoint y: 177, distance: 80.5
click at [530, 177] on quentale-workspace at bounding box center [483, 175] width 967 height 350
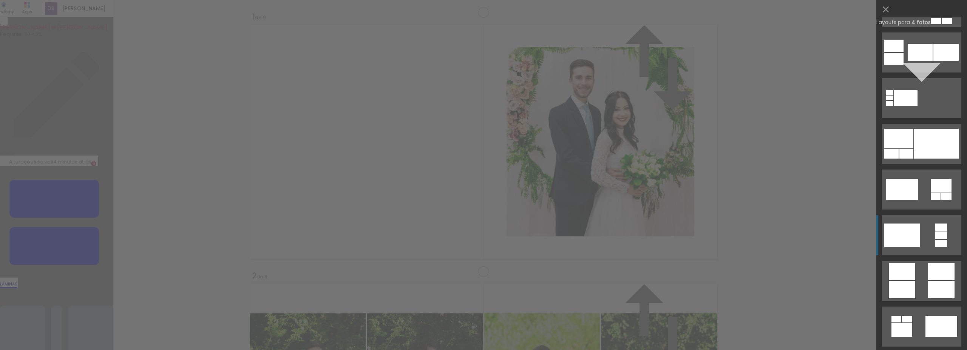
scroll to position [2242, 0]
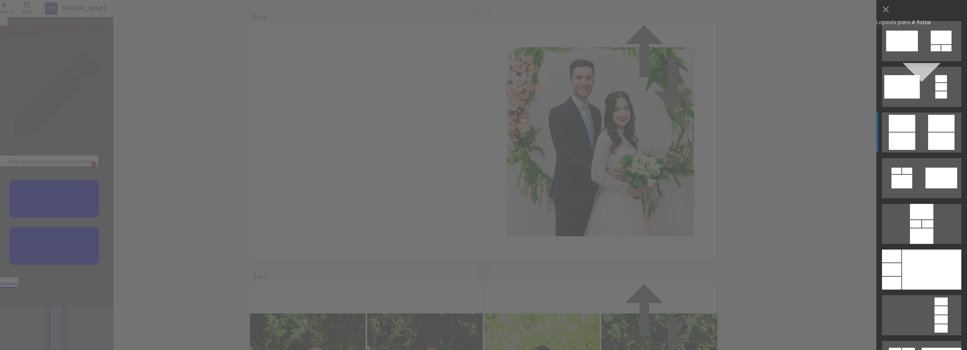
click at [925, 127] on quentale-layouter at bounding box center [921, 133] width 79 height 40
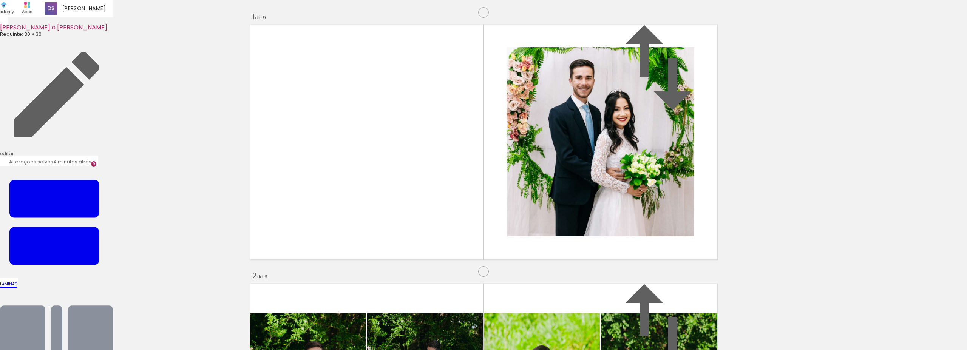
scroll to position [2344, 0]
drag, startPoint x: 736, startPoint y: 318, endPoint x: 437, endPoint y: 178, distance: 330.6
click at [437, 178] on quentale-workspace at bounding box center [483, 175] width 967 height 350
drag, startPoint x: 778, startPoint y: 326, endPoint x: 608, endPoint y: 208, distance: 207.5
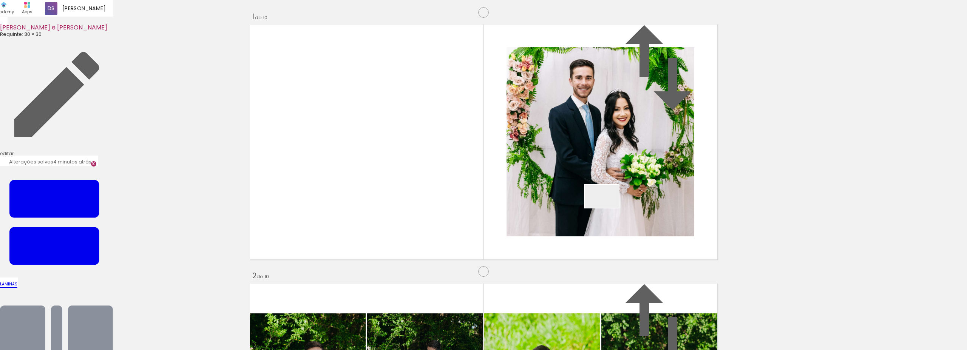
click at [608, 208] on quentale-workspace at bounding box center [483, 175] width 967 height 350
drag, startPoint x: 817, startPoint y: 317, endPoint x: 564, endPoint y: 182, distance: 287.2
click at [564, 182] on quentale-workspace at bounding box center [483, 175] width 967 height 350
drag, startPoint x: 870, startPoint y: 326, endPoint x: 523, endPoint y: 180, distance: 376.4
click at [523, 180] on quentale-workspace at bounding box center [483, 175] width 967 height 350
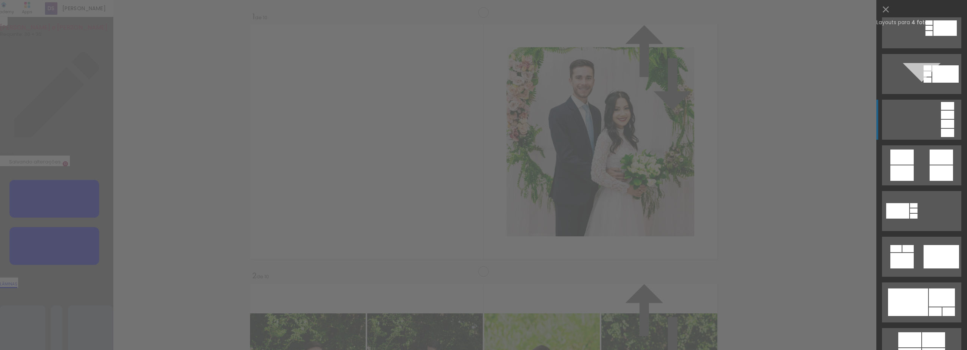
scroll to position [261, 0]
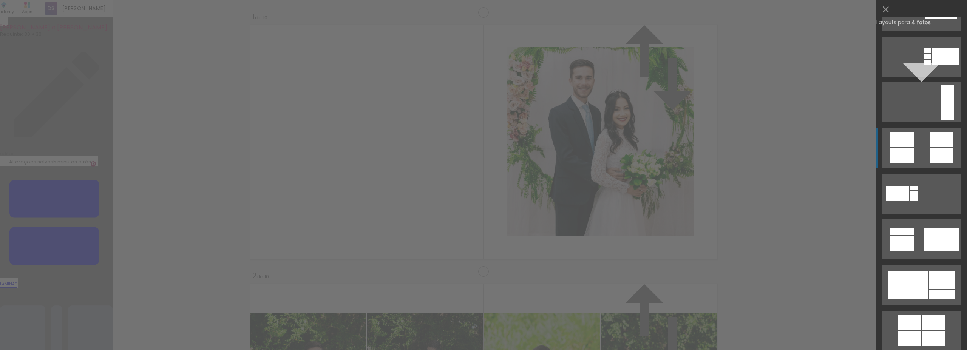
click at [919, 144] on quentale-layouter at bounding box center [921, 148] width 79 height 40
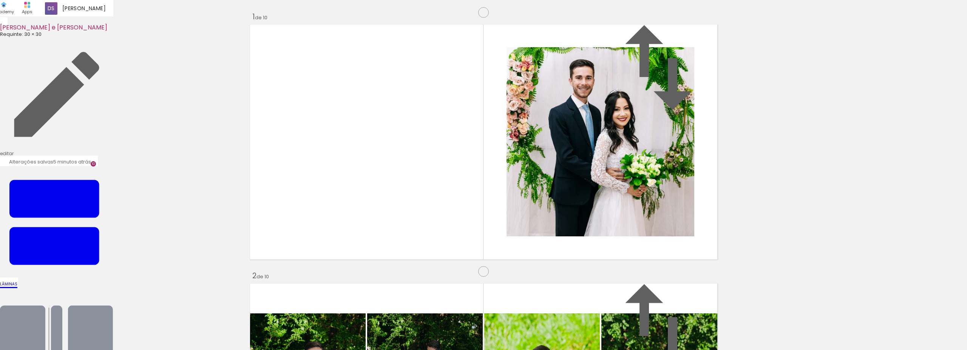
scroll to position [2551, 0]
drag, startPoint x: 532, startPoint y: 332, endPoint x: 437, endPoint y: 214, distance: 151.0
click at [437, 214] on quentale-workspace at bounding box center [483, 175] width 967 height 350
drag, startPoint x: 457, startPoint y: 224, endPoint x: 402, endPoint y: 182, distance: 68.2
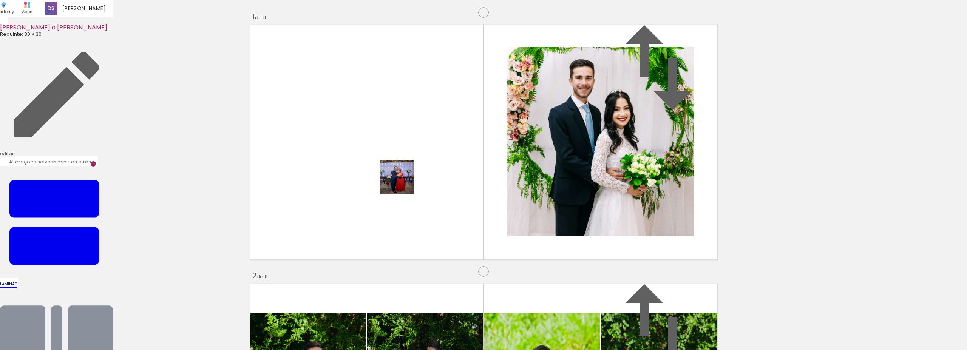
click at [402, 182] on quentale-workspace at bounding box center [483, 175] width 967 height 350
drag, startPoint x: 603, startPoint y: 325, endPoint x: 601, endPoint y: 345, distance: 20.9
drag, startPoint x: 663, startPoint y: 325, endPoint x: 601, endPoint y: 230, distance: 113.9
click at [601, 230] on quentale-workspace at bounding box center [483, 175] width 967 height 350
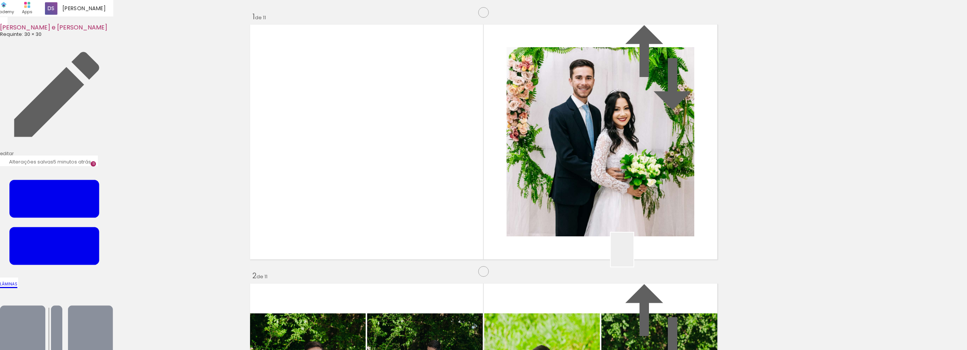
drag, startPoint x: 693, startPoint y: 330, endPoint x: 612, endPoint y: 227, distance: 131.1
click at [612, 227] on quentale-workspace at bounding box center [483, 175] width 967 height 350
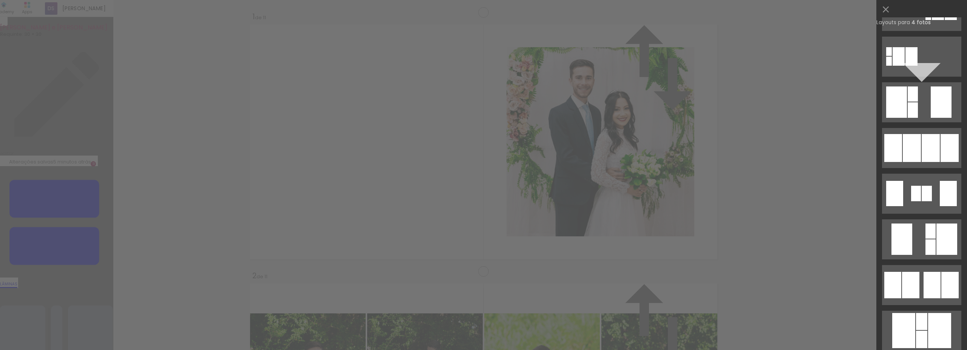
scroll to position [0, 0]
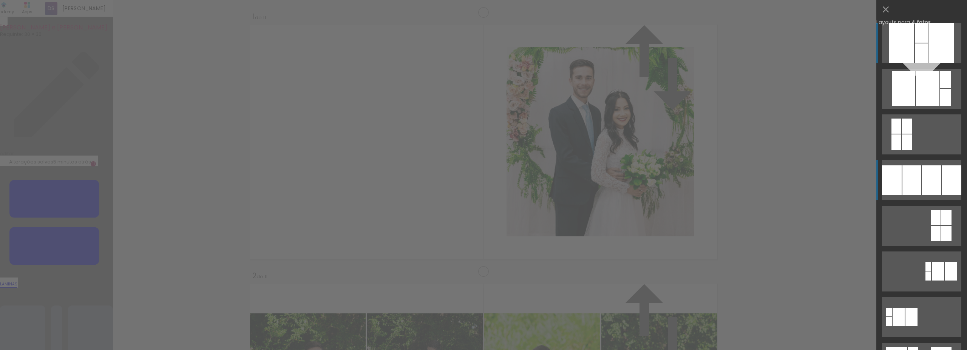
click at [911, 167] on div at bounding box center [912, 179] width 19 height 29
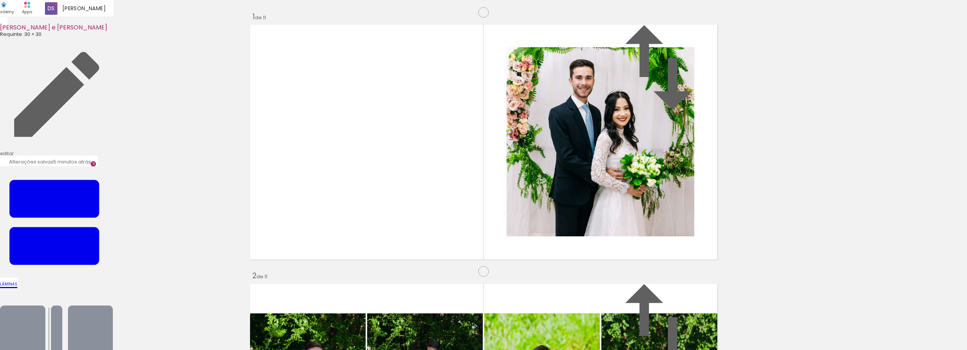
scroll to position [2706, 0]
drag, startPoint x: 611, startPoint y: 314, endPoint x: 430, endPoint y: 250, distance: 191.6
click at [430, 250] on quentale-workspace at bounding box center [483, 175] width 967 height 350
drag, startPoint x: 726, startPoint y: 321, endPoint x: 526, endPoint y: 201, distance: 233.3
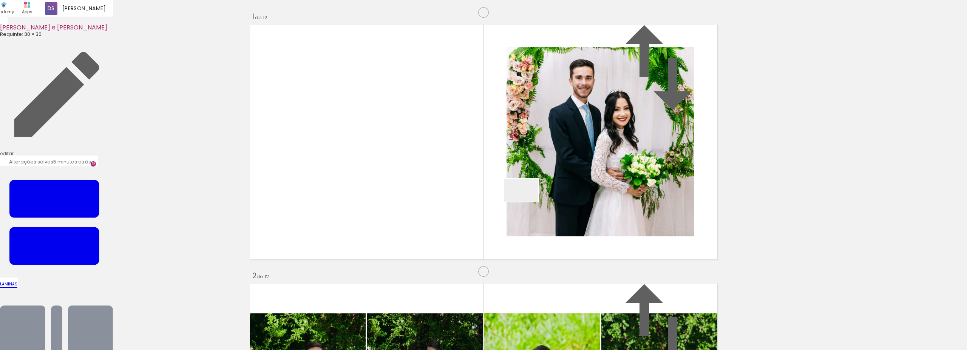
click at [526, 201] on quentale-workspace at bounding box center [483, 175] width 967 height 350
drag, startPoint x: 780, startPoint y: 323, endPoint x: 663, endPoint y: 191, distance: 176.7
click at [663, 192] on quentale-workspace at bounding box center [483, 175] width 967 height 350
type paper-slider "113"
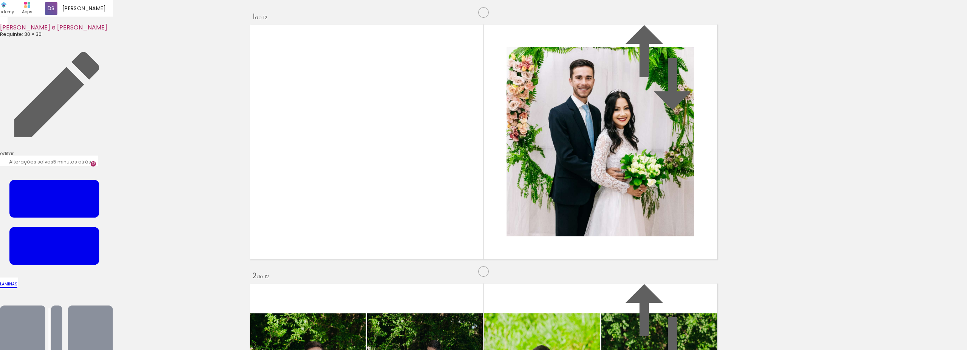
drag, startPoint x: 829, startPoint y: 329, endPoint x: 395, endPoint y: 192, distance: 455.3
click at [395, 192] on quentale-workspace at bounding box center [483, 175] width 967 height 350
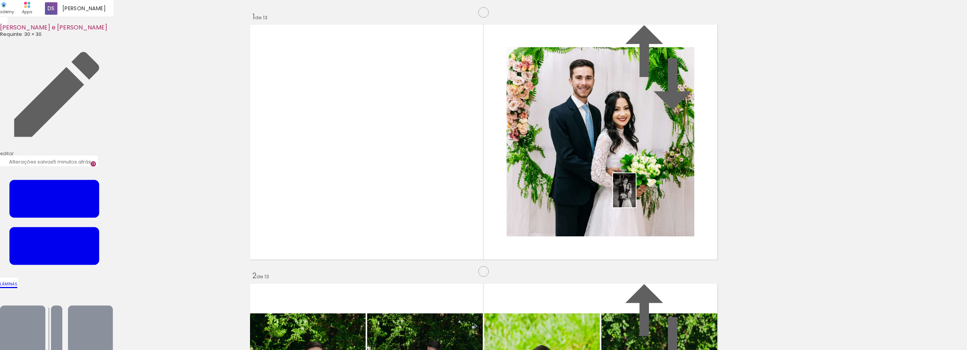
drag, startPoint x: 870, startPoint y: 329, endPoint x: 640, endPoint y: 196, distance: 265.9
click at [640, 196] on quentale-workspace at bounding box center [483, 175] width 967 height 350
drag, startPoint x: 410, startPoint y: 160, endPoint x: 873, endPoint y: 334, distance: 494.9
click at [873, 334] on quentale-workspace at bounding box center [483, 175] width 967 height 350
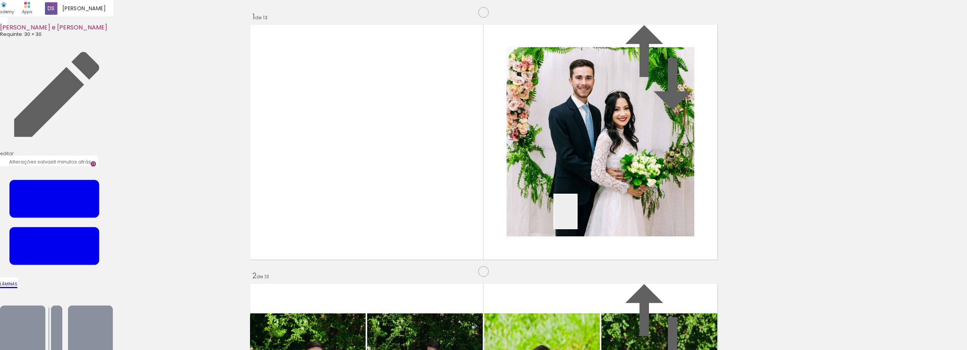
drag, startPoint x: 680, startPoint y: 325, endPoint x: 573, endPoint y: 212, distance: 156.1
click at [573, 212] on quentale-workspace at bounding box center [483, 175] width 967 height 350
drag, startPoint x: 663, startPoint y: 274, endPoint x: 578, endPoint y: 181, distance: 126.0
click at [578, 181] on quentale-workspace at bounding box center [483, 175] width 967 height 350
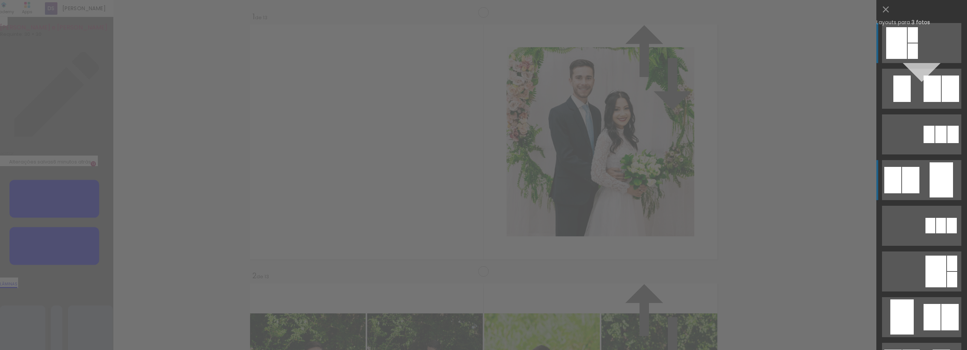
click at [925, 182] on quentale-layouter at bounding box center [921, 180] width 79 height 40
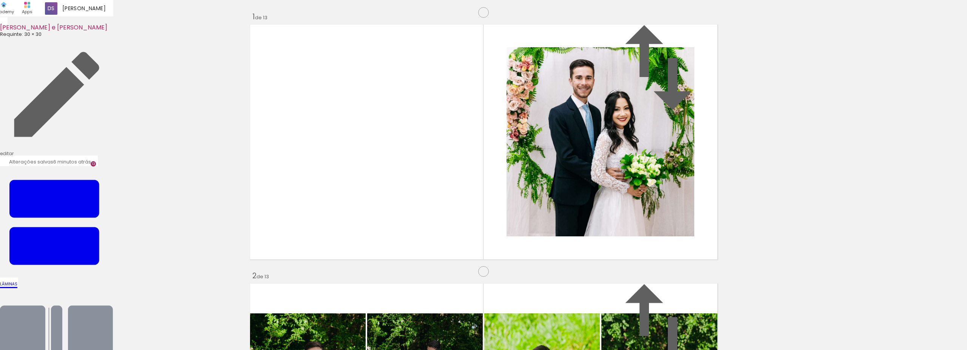
drag, startPoint x: 648, startPoint y: 299, endPoint x: 654, endPoint y: 181, distance: 118.0
click at [654, 181] on quentale-workspace at bounding box center [483, 175] width 967 height 350
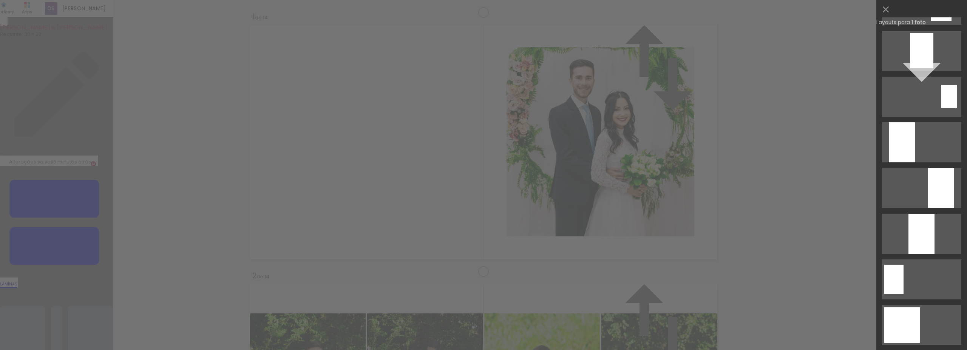
scroll to position [183, 0]
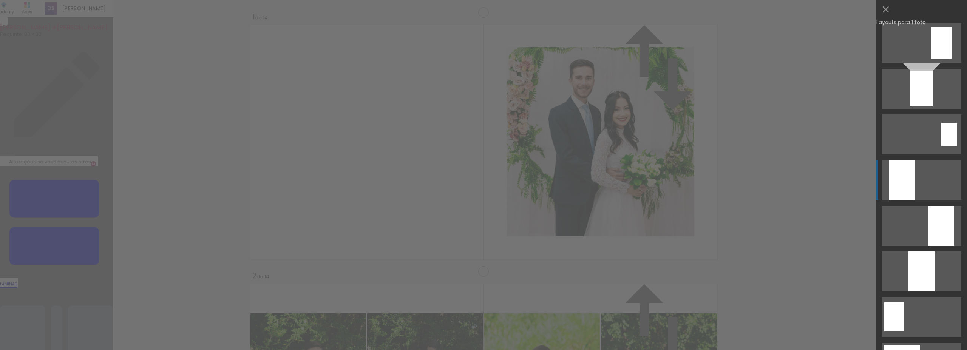
click at [895, 175] on div at bounding box center [902, 180] width 26 height 40
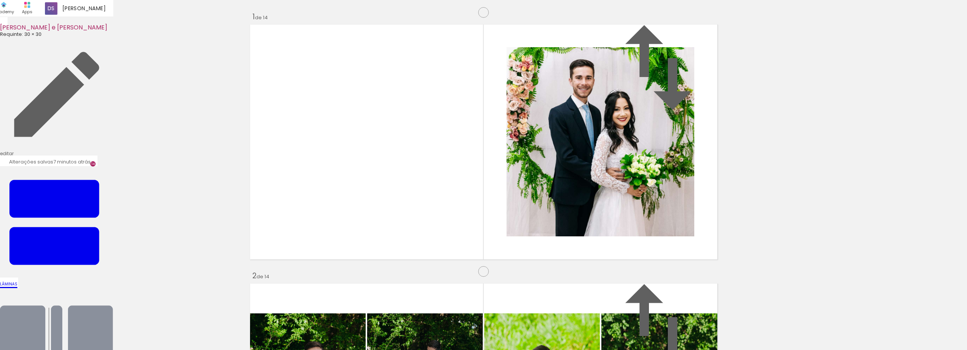
scroll to position [1085, 0]
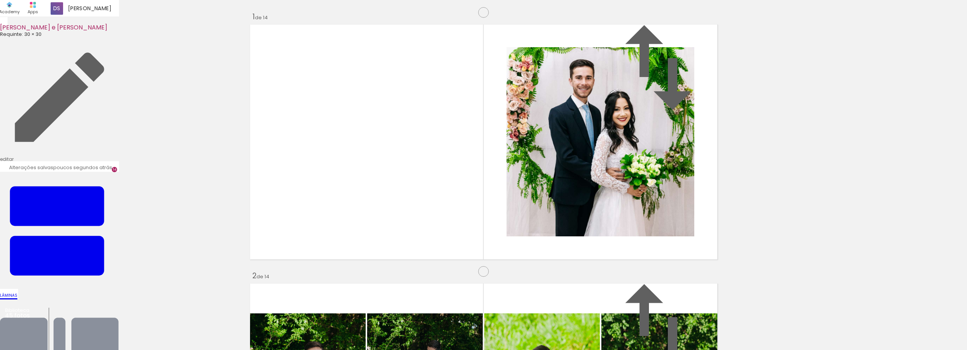
scroll to position [782, 0]
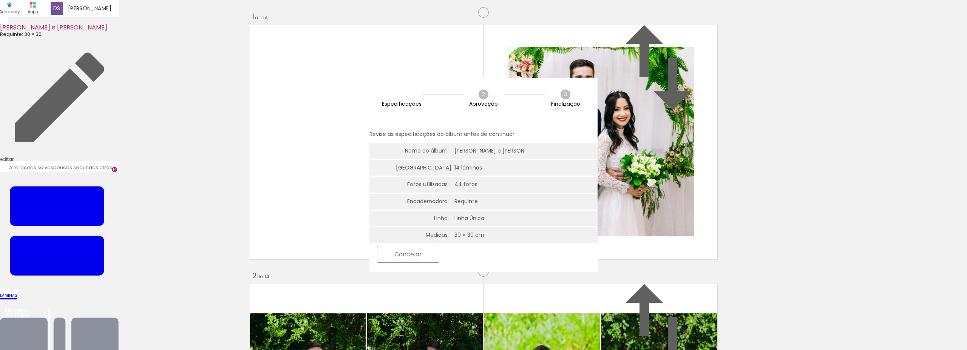
scroll to position [183, 0]
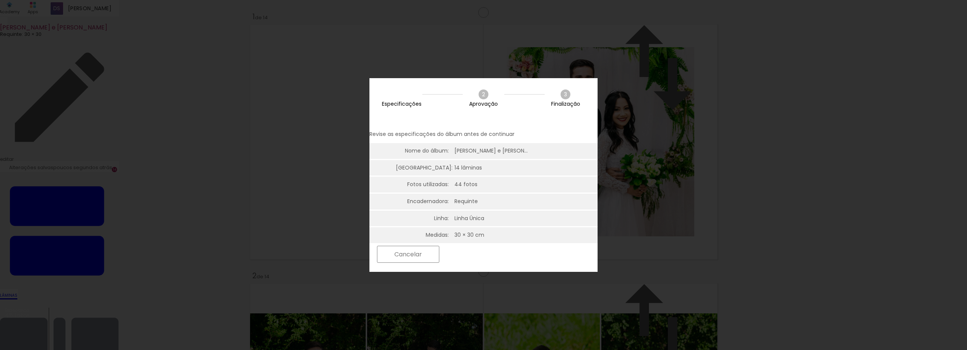
click at [0, 0] on slot "Próximo" at bounding box center [0, 0] width 0 height 0
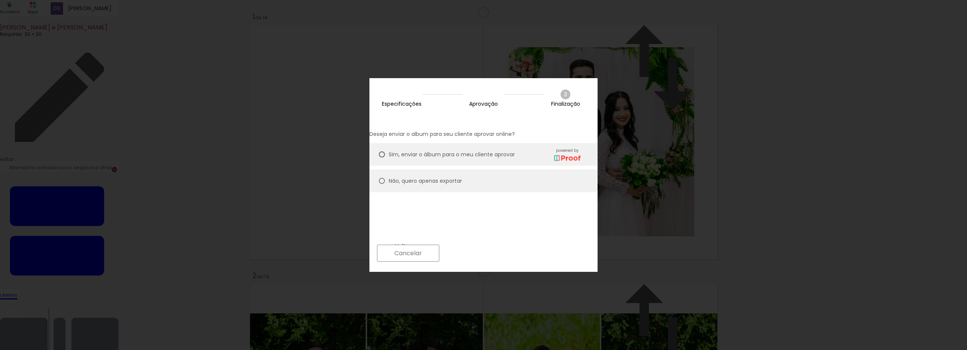
click at [0, 0] on slot "Não, quero apenas exportar" at bounding box center [0, 0] width 0 height 0
type paper-radio-button "on"
click at [501, 256] on paper-button "Próximo" at bounding box center [472, 253] width 58 height 16
type input "Alta, 300 DPI"
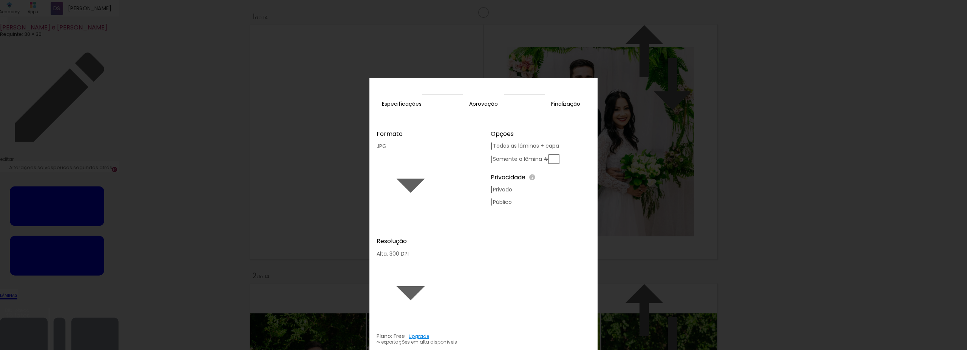
click at [0, 0] on slot "Exportar" at bounding box center [0, 0] width 0 height 0
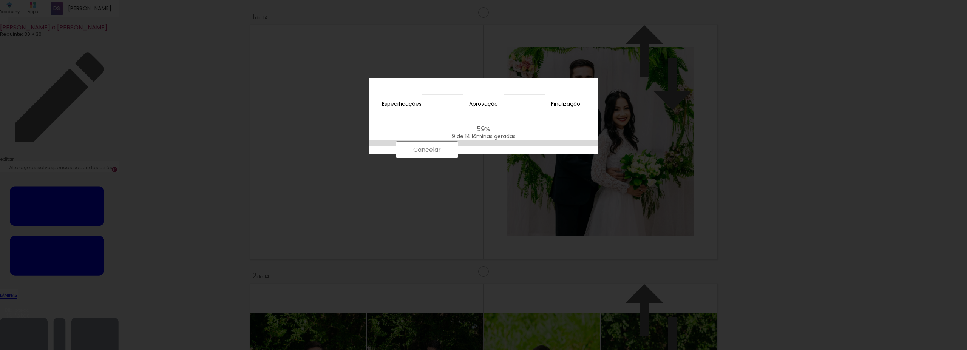
click at [765, 207] on iron-overlay-backdrop at bounding box center [483, 175] width 967 height 350
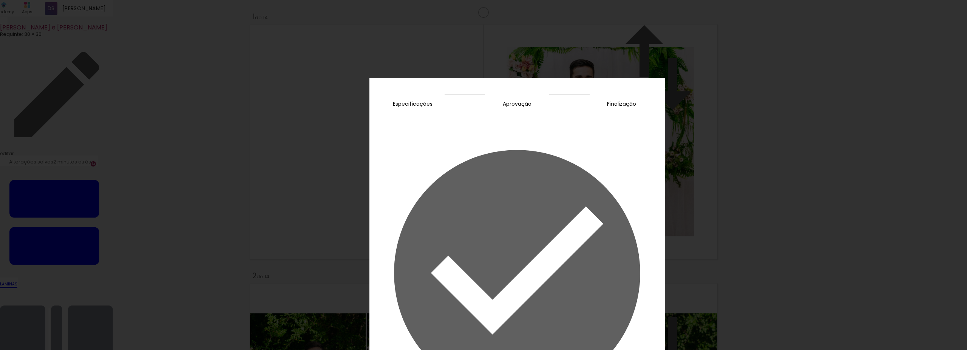
scroll to position [0, 1001]
click at [0, 0] on slot "Concluir" at bounding box center [0, 0] width 0 height 0
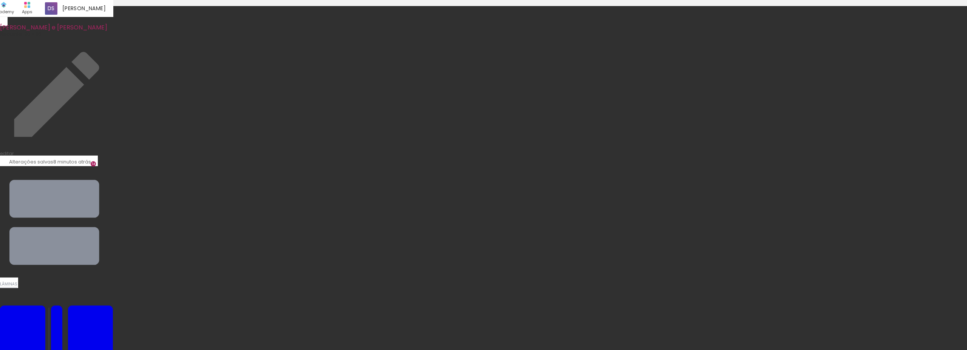
scroll to position [0, 1044]
drag, startPoint x: 952, startPoint y: 326, endPoint x: 537, endPoint y: 128, distance: 459.4
click at [537, 128] on quentale-workspace at bounding box center [483, 175] width 967 height 350
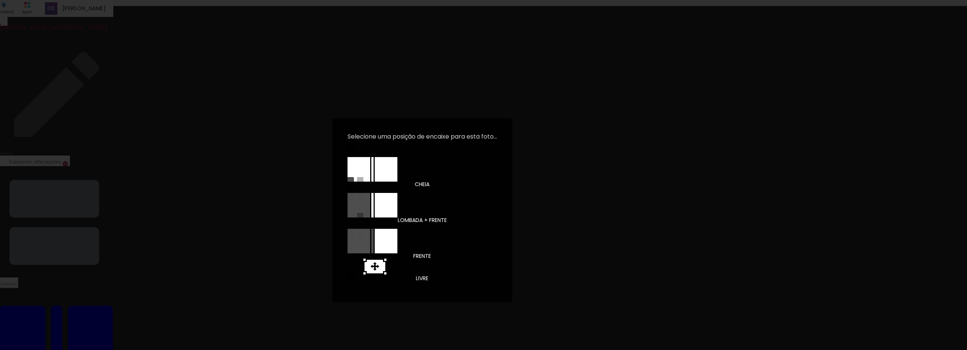
click at [389, 182] on div at bounding box center [386, 169] width 23 height 25
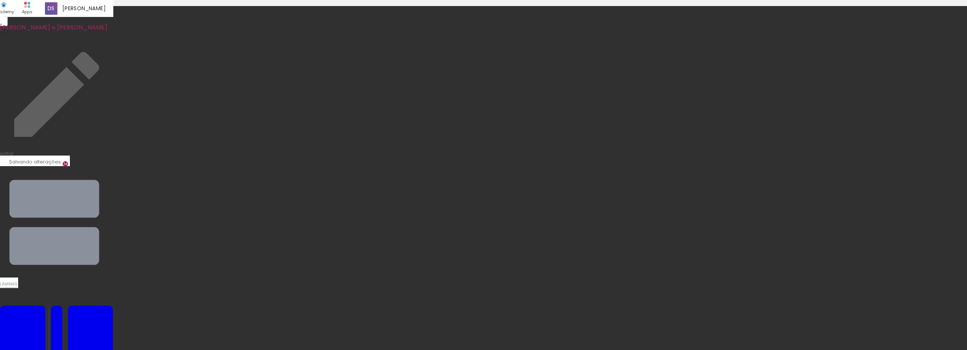
scroll to position [0, 0]
drag, startPoint x: 645, startPoint y: 171, endPoint x: 645, endPoint y: 179, distance: 7.9
drag, startPoint x: 639, startPoint y: 170, endPoint x: 643, endPoint y: 176, distance: 6.9
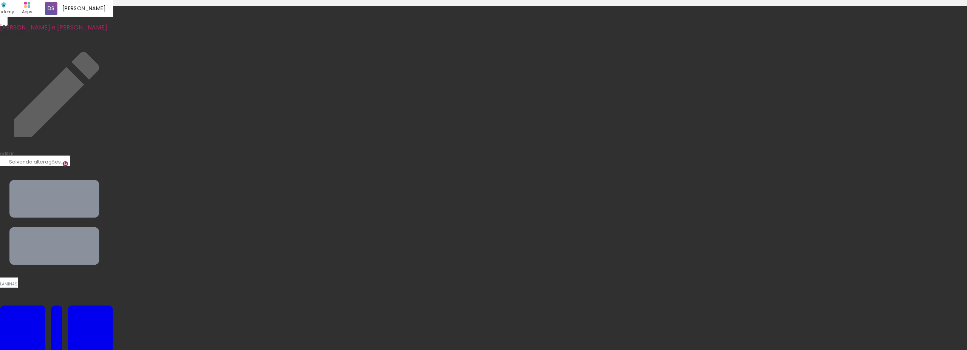
drag, startPoint x: 351, startPoint y: 102, endPoint x: 332, endPoint y: 94, distance: 20.5
type paper-slider "100"
drag, startPoint x: 642, startPoint y: 133, endPoint x: 627, endPoint y: 133, distance: 14.7
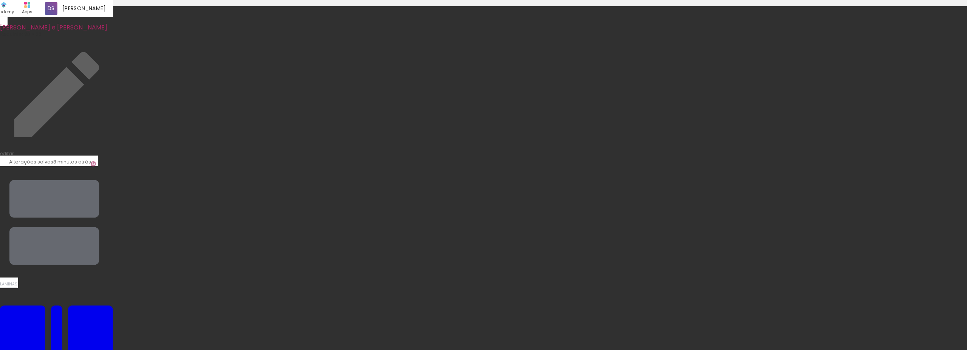
click at [113, 166] on iron-icon at bounding box center [56, 222] width 113 height 113
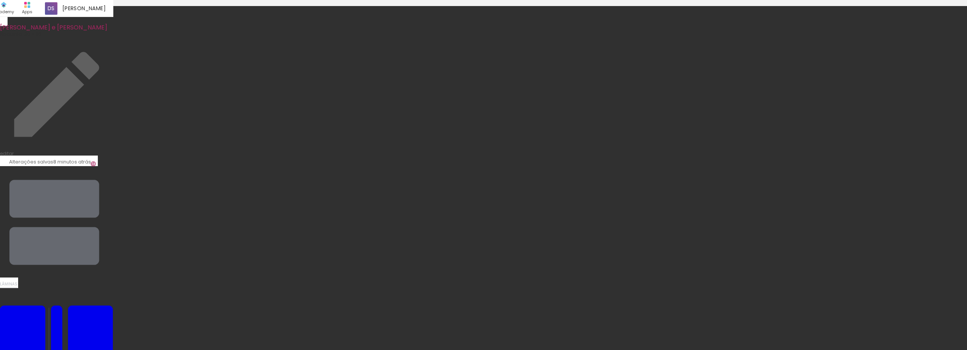
click at [113, 166] on iron-icon at bounding box center [56, 222] width 113 height 113
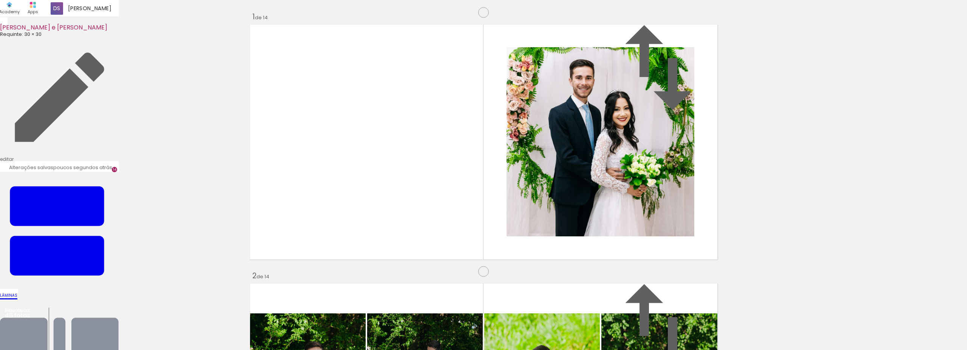
scroll to position [261, 0]
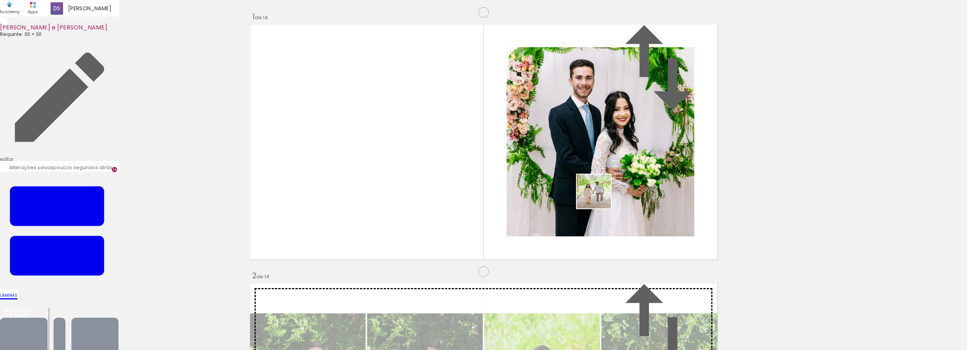
drag, startPoint x: 686, startPoint y: 325, endPoint x: 600, endPoint y: 197, distance: 154.3
click at [600, 197] on quentale-workspace at bounding box center [483, 175] width 967 height 350
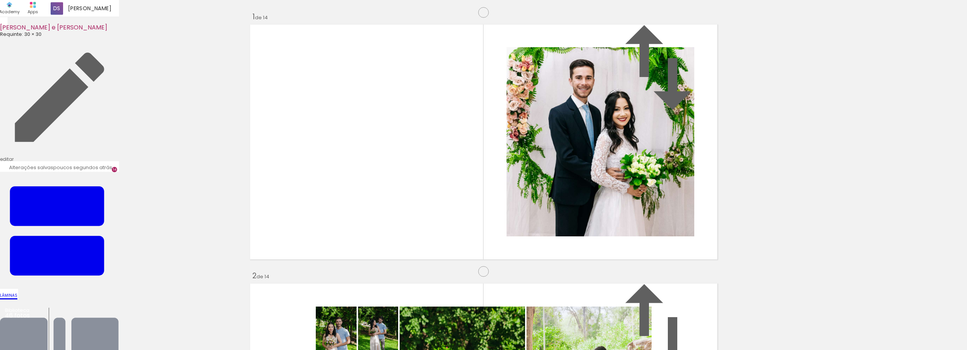
scroll to position [313, 0]
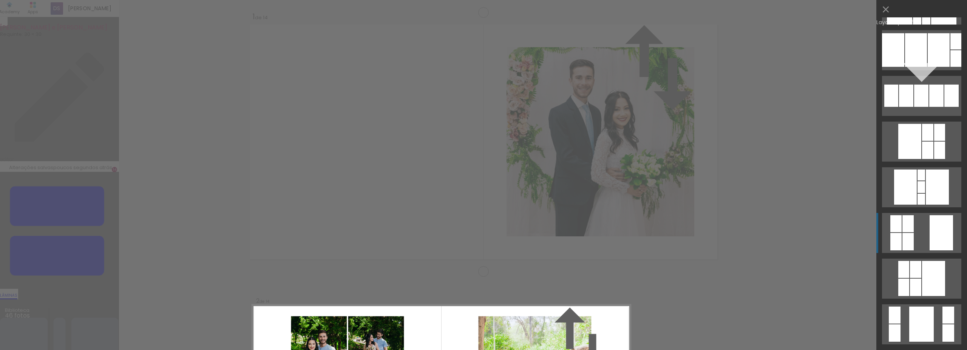
click at [917, 240] on quentale-layouter at bounding box center [921, 233] width 79 height 40
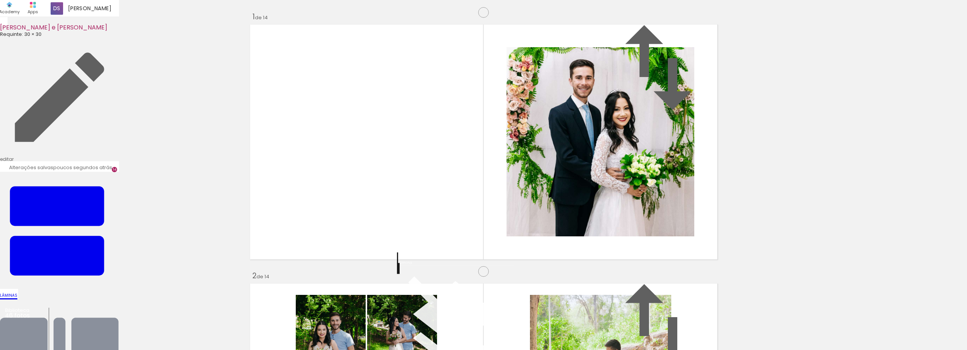
scroll to position [0, 0]
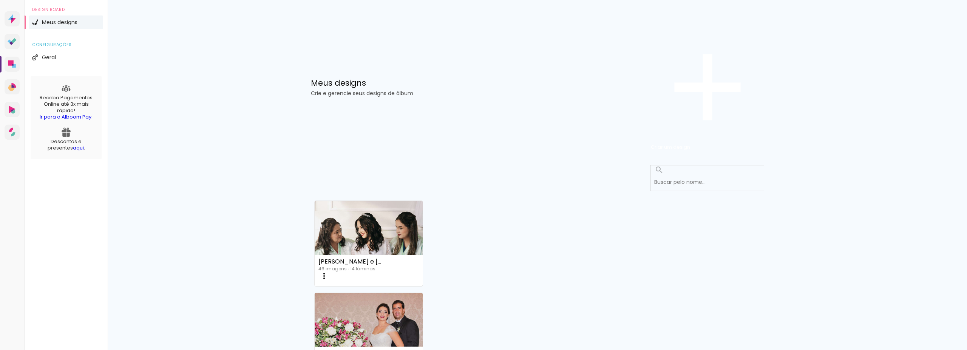
click at [363, 204] on link "Criado em [DATE]" at bounding box center [369, 225] width 108 height 43
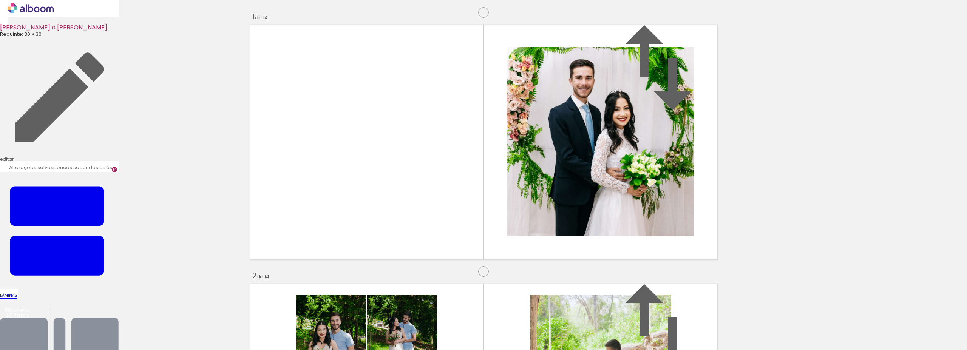
scroll to position [2086, 0]
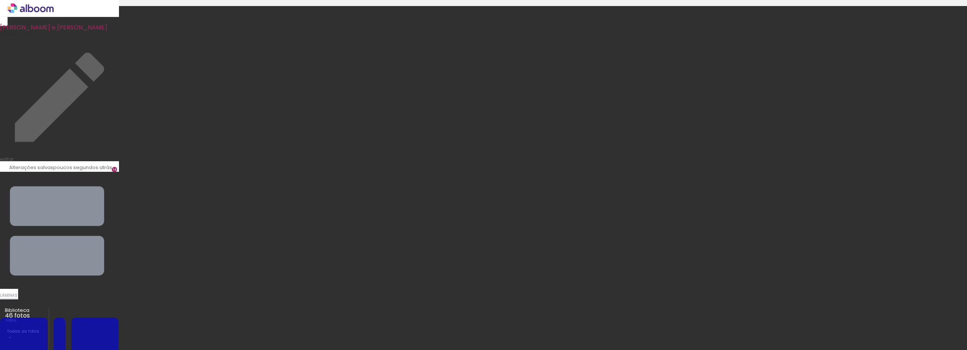
scroll to position [49, 0]
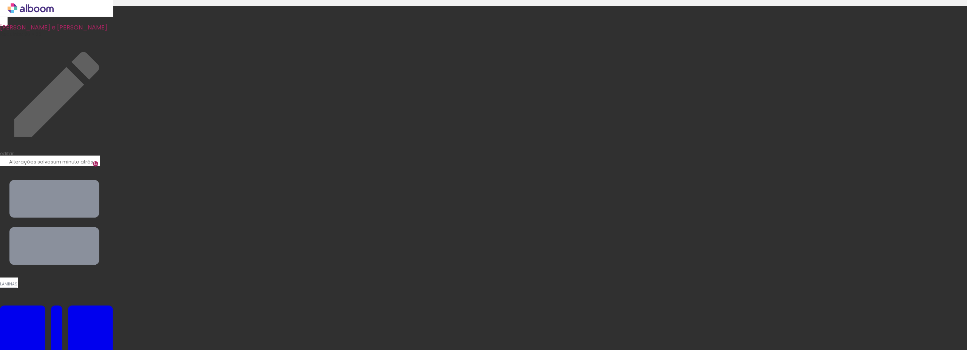
click at [0, 0] on slot "P&B" at bounding box center [0, 0] width 0 height 0
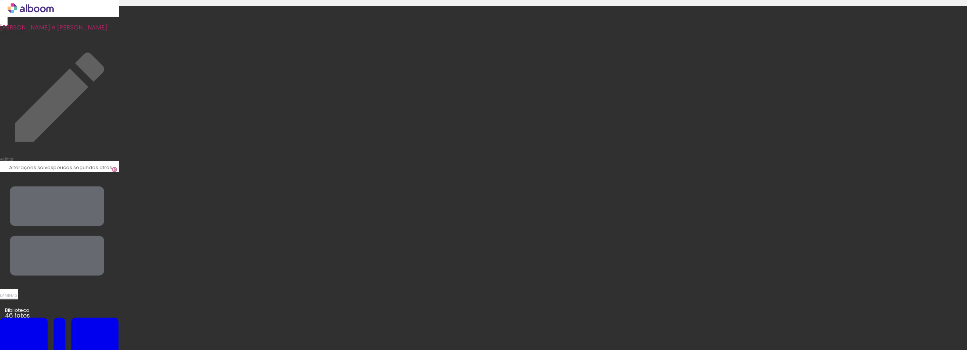
click at [119, 172] on iron-icon at bounding box center [59, 231] width 119 height 119
